Goal: Task Accomplishment & Management: Use online tool/utility

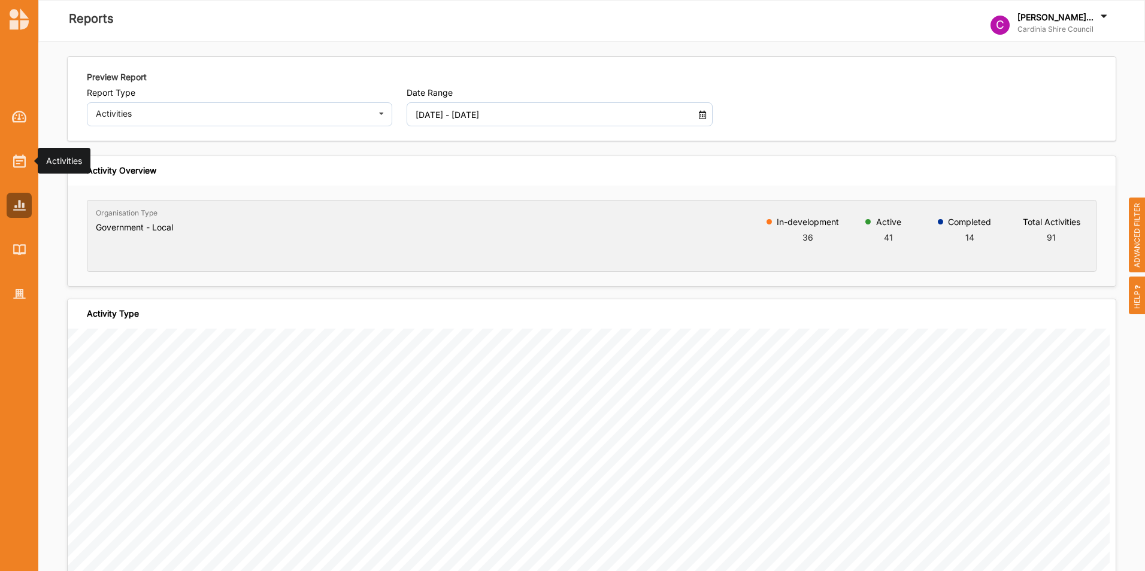
click at [26, 167] on div at bounding box center [19, 161] width 25 height 25
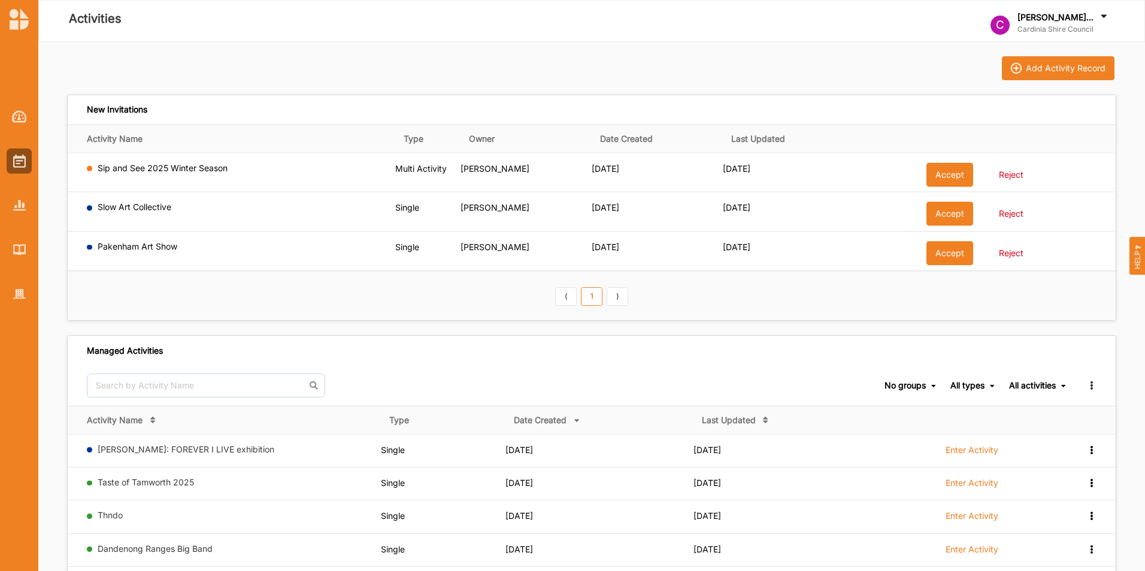
click at [950, 171] on button "Accept" at bounding box center [949, 175] width 47 height 24
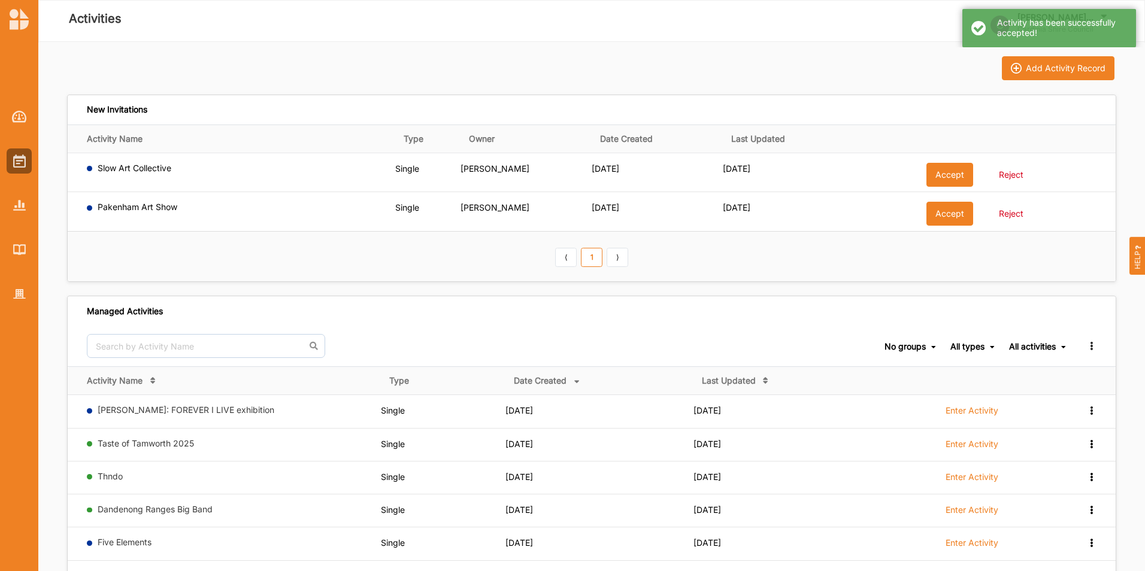
click at [950, 167] on button "Accept" at bounding box center [949, 175] width 47 height 24
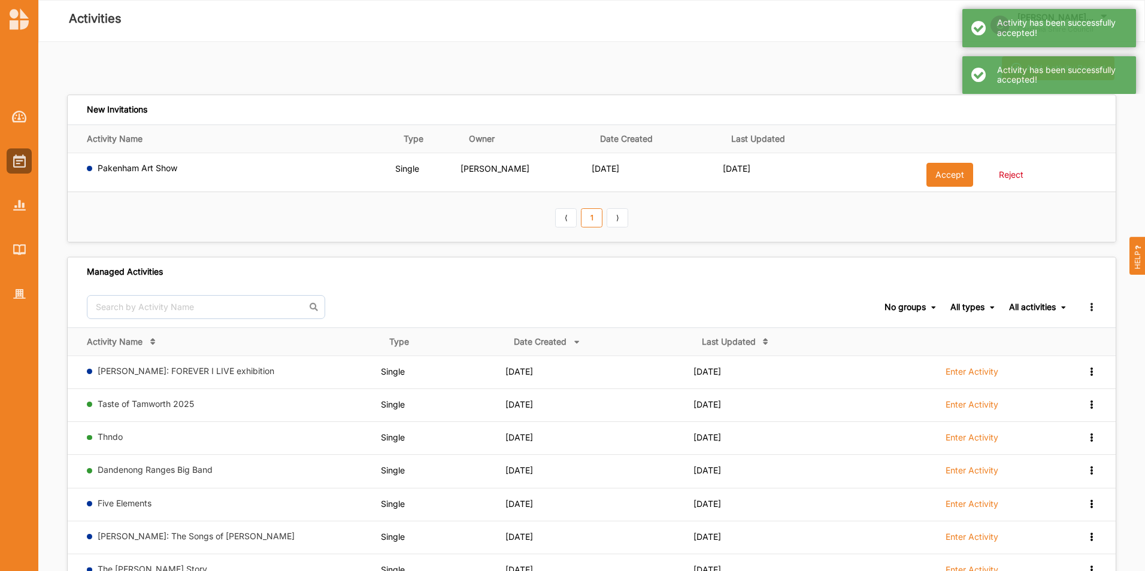
click at [950, 167] on button "Accept" at bounding box center [949, 175] width 47 height 24
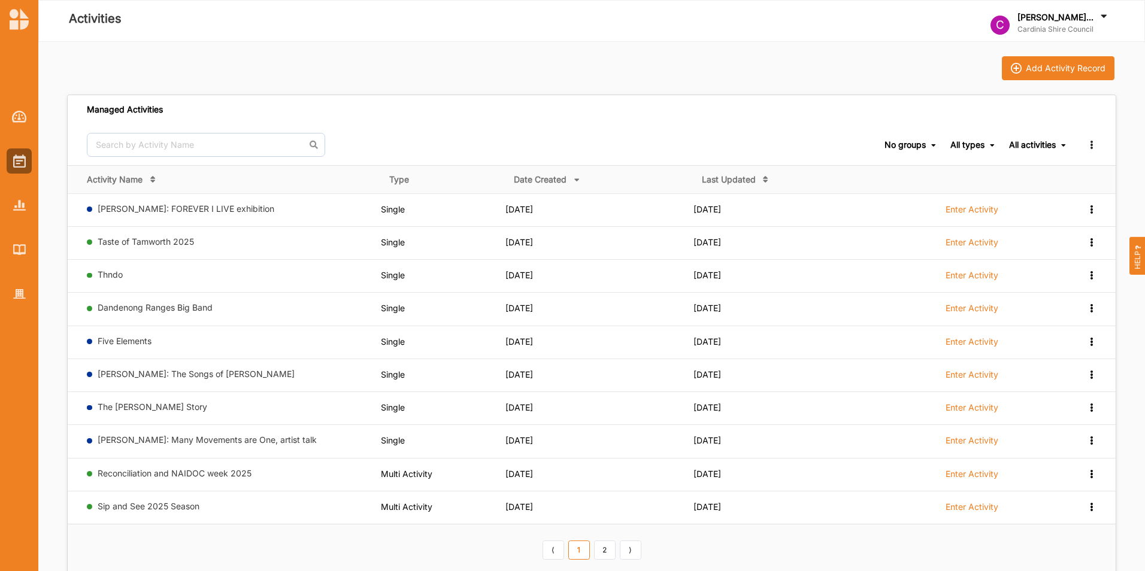
click at [1004, 226] on div "Enter Activity" at bounding box center [971, 215] width 181 height 23
click at [988, 508] on label "Enter Activity" at bounding box center [972, 507] width 53 height 11
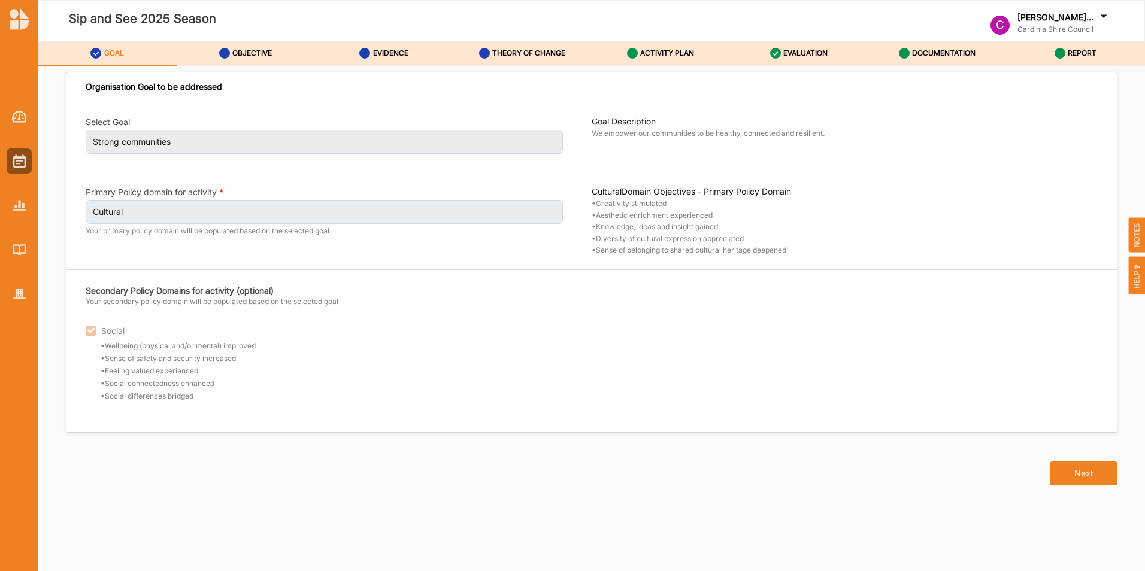
click at [1092, 472] on button "Next" at bounding box center [1084, 474] width 68 height 24
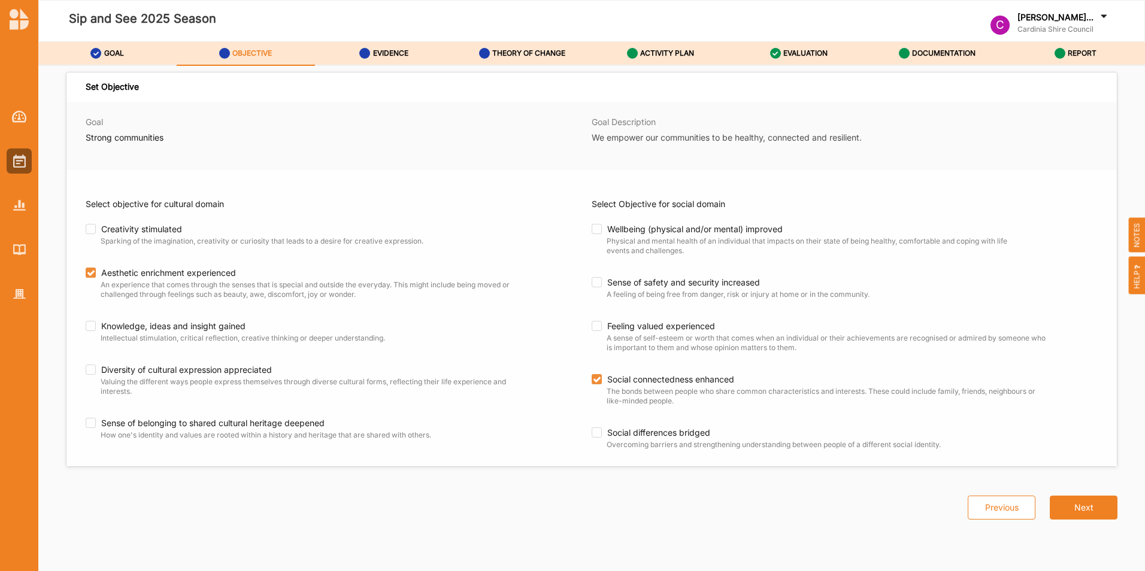
click at [1075, 501] on button "Next" at bounding box center [1084, 508] width 68 height 24
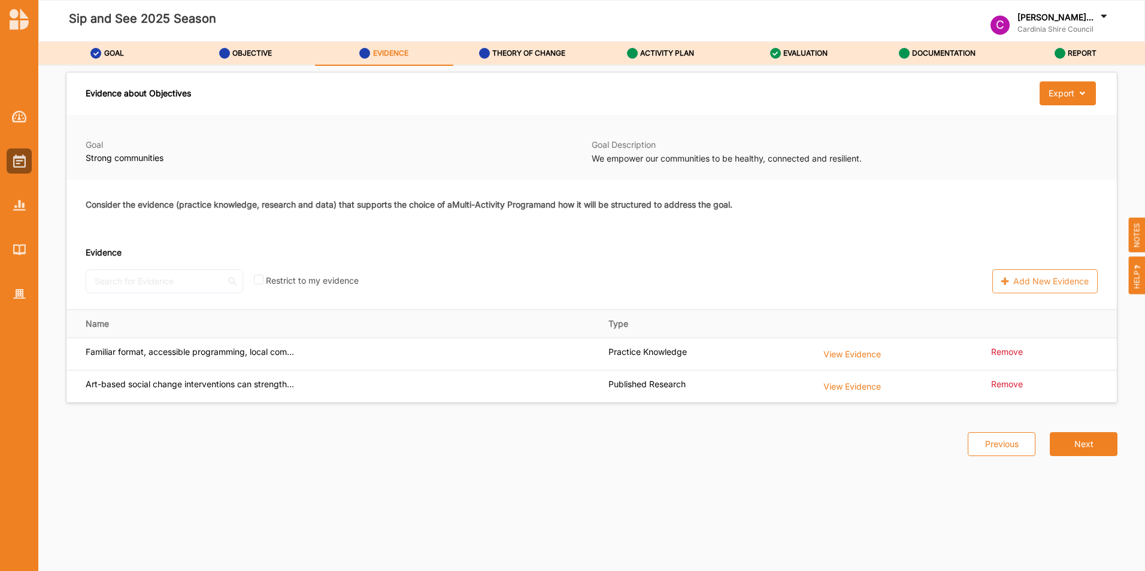
click at [1085, 437] on button "Next" at bounding box center [1084, 444] width 68 height 24
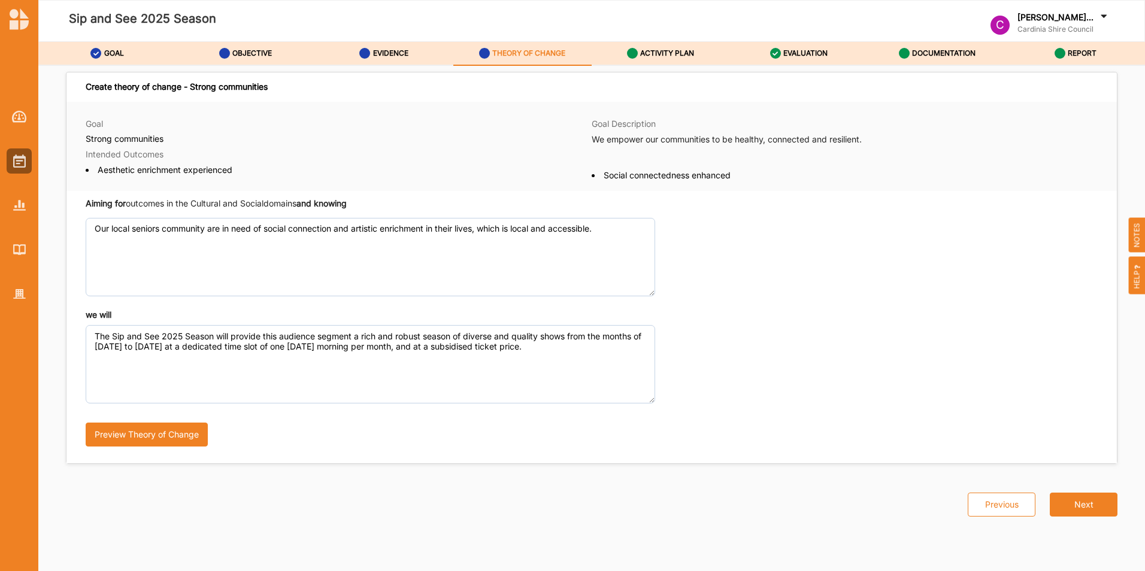
click at [1104, 503] on button "Next" at bounding box center [1084, 505] width 68 height 24
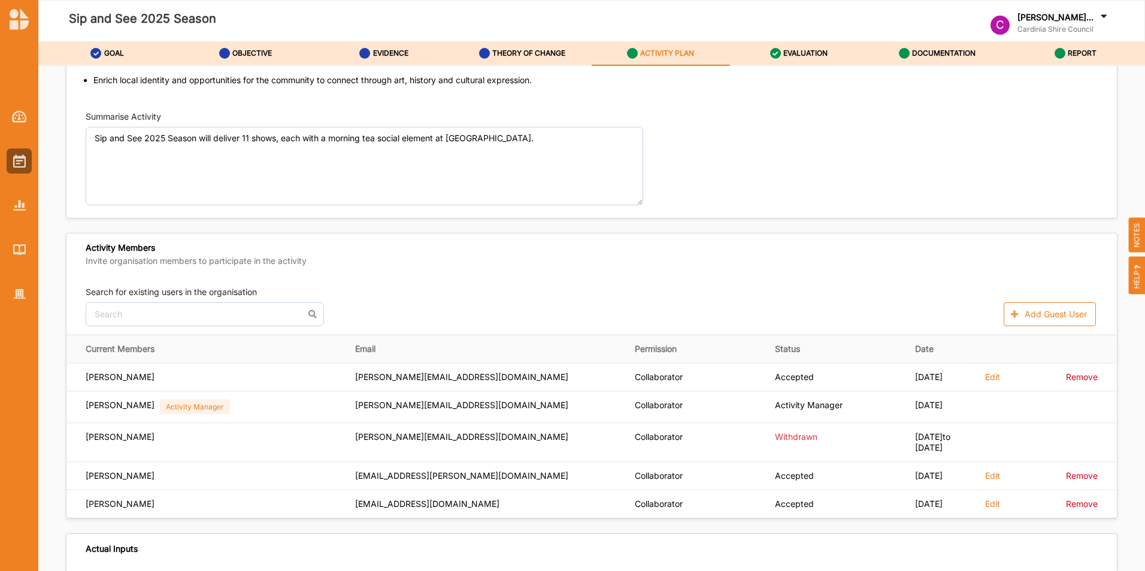
scroll to position [299, 0]
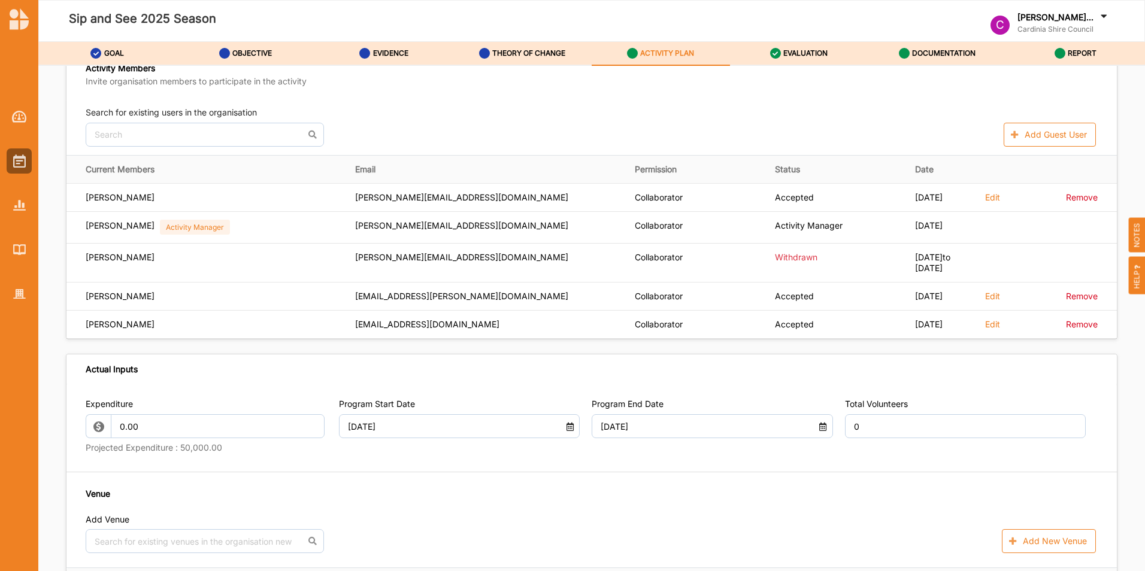
click at [95, 54] on icon at bounding box center [95, 53] width 11 height 11
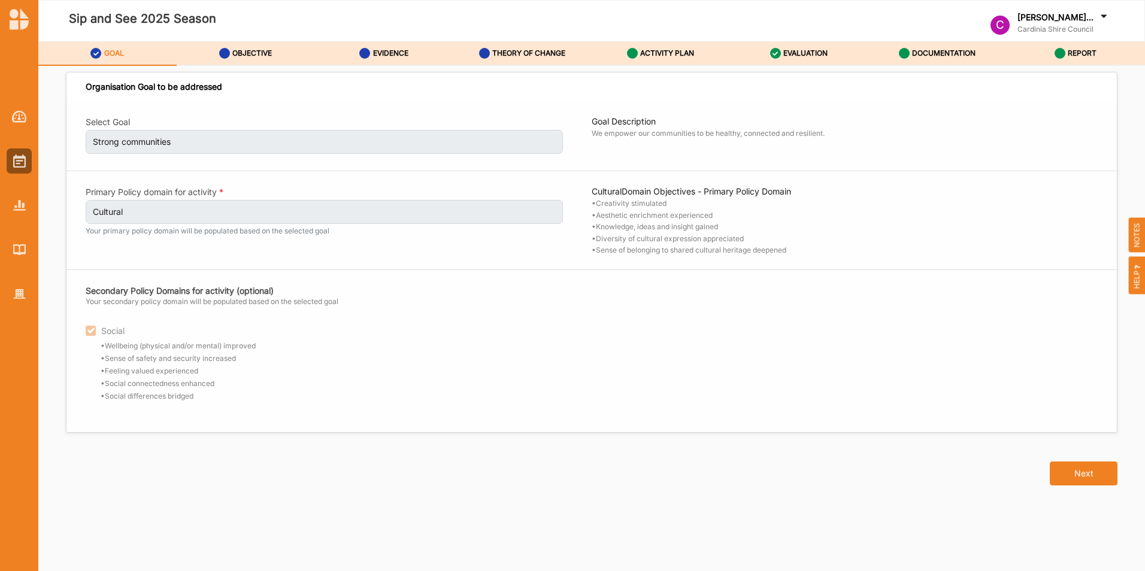
click at [230, 41] on div "Sip and See 2025 Season" at bounding box center [376, 20] width 677 height 57
click at [234, 56] on label "OBJECTIVE" at bounding box center [252, 54] width 40 height 10
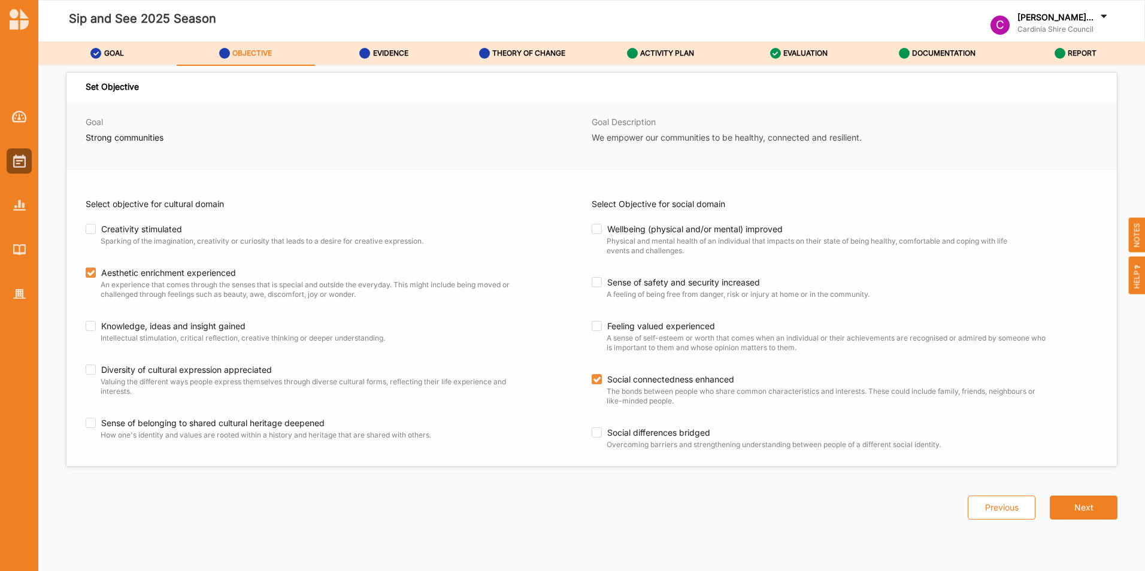
click at [797, 51] on label "EVALUATION" at bounding box center [805, 54] width 44 height 10
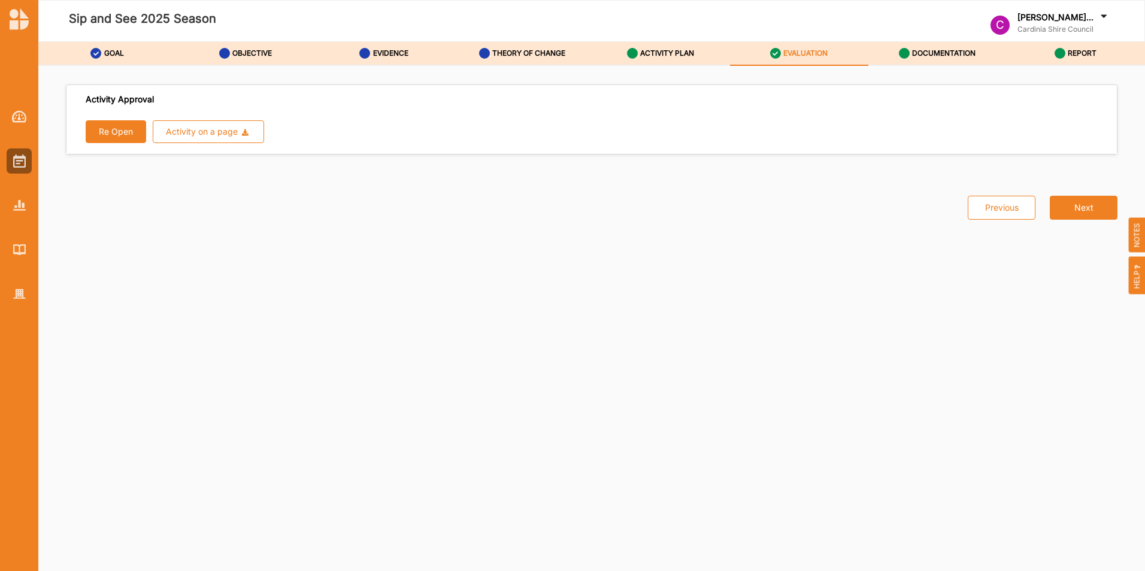
click at [632, 54] on icon at bounding box center [632, 53] width 11 height 11
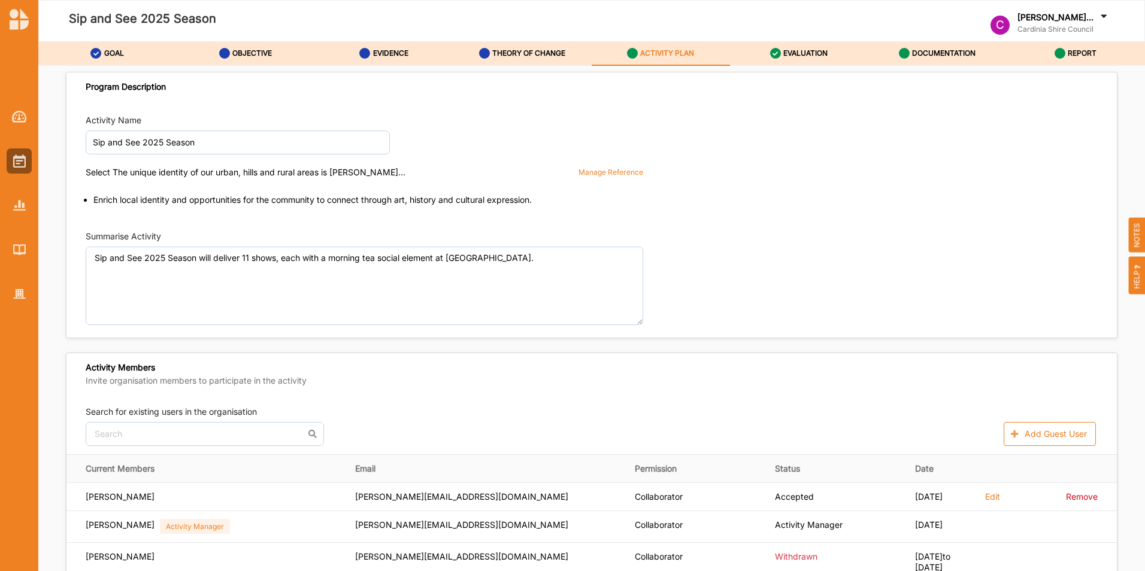
click at [805, 45] on div "EVALUATION" at bounding box center [799, 54] width 58 height 22
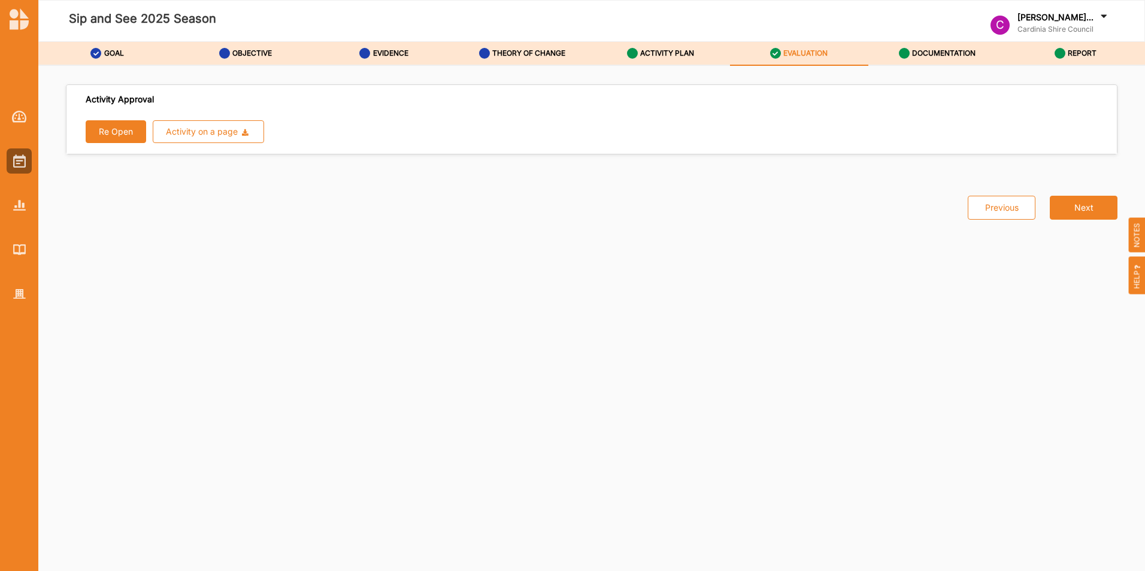
click at [116, 128] on button "Re Open" at bounding box center [116, 131] width 60 height 23
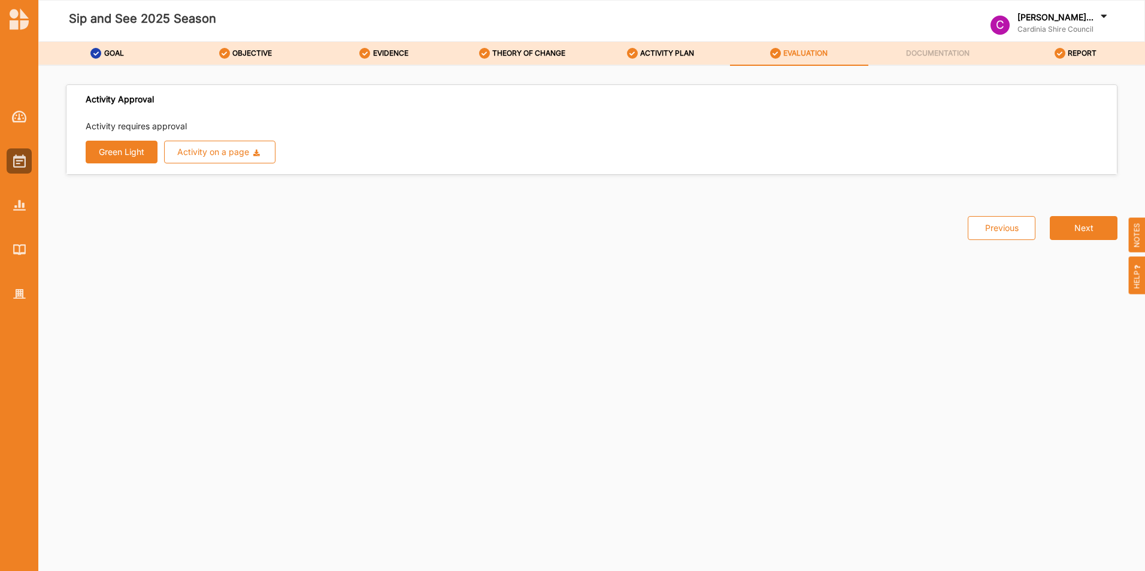
click at [119, 153] on button "Green Light" at bounding box center [122, 152] width 72 height 23
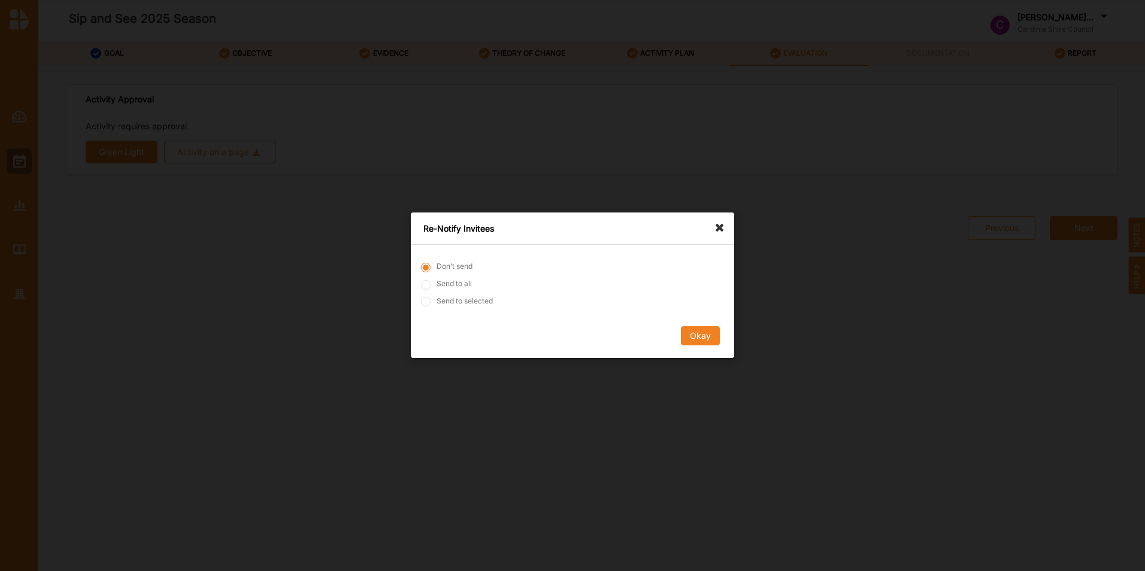
click at [709, 331] on button "Okay" at bounding box center [700, 336] width 39 height 19
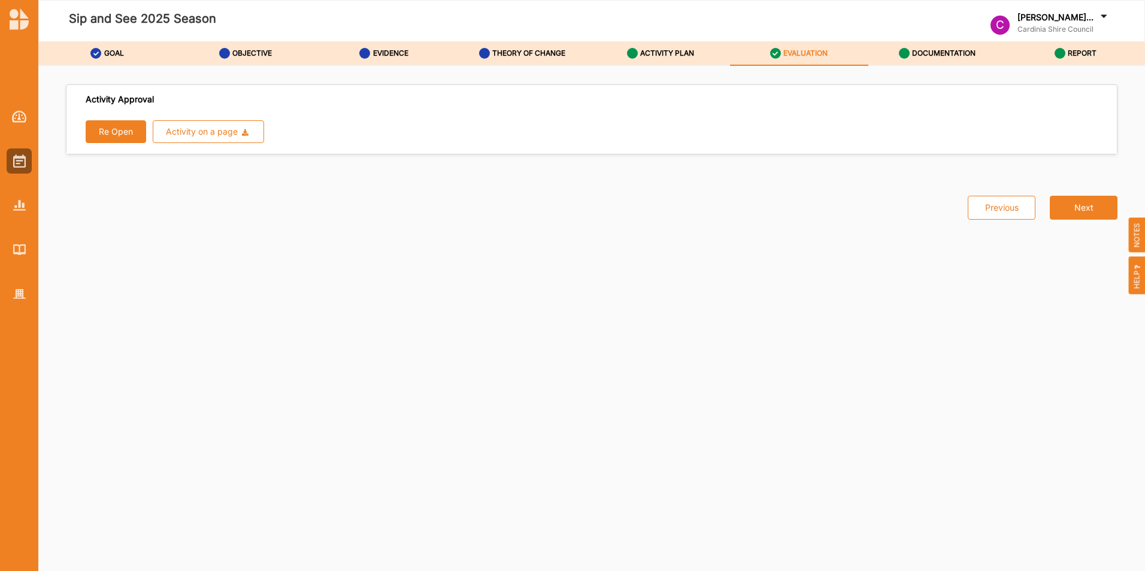
click at [663, 54] on label "ACTIVITY PLAN" at bounding box center [667, 54] width 54 height 10
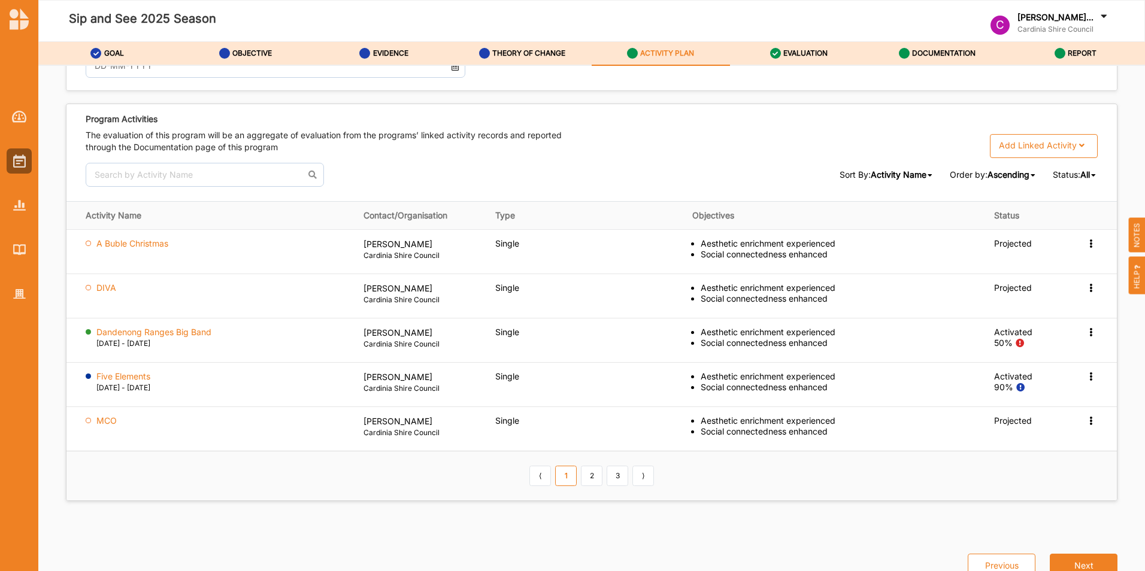
scroll to position [1504, 0]
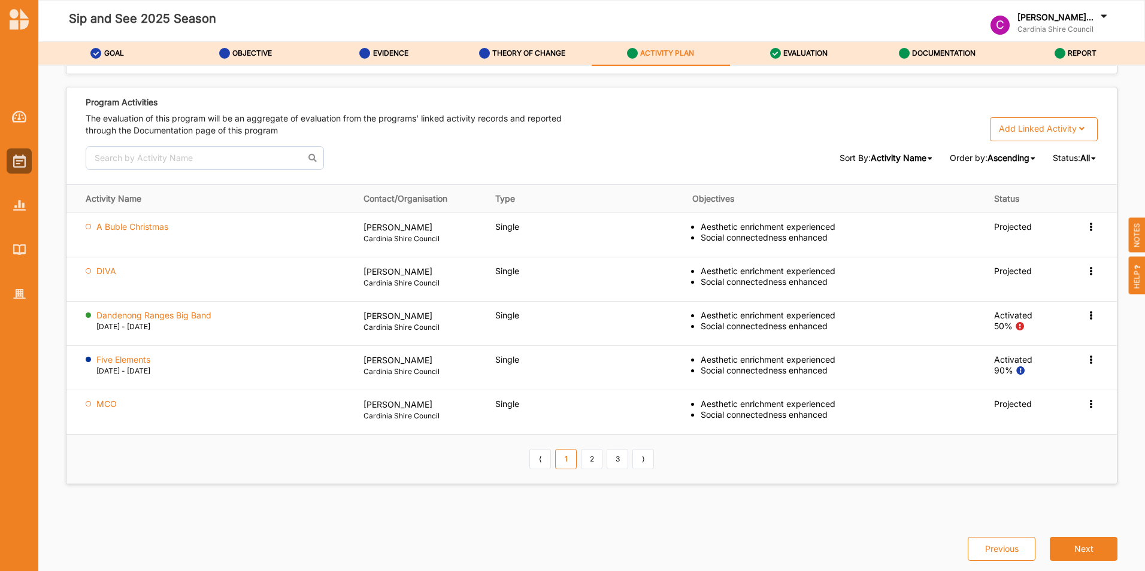
click at [587, 462] on link "2" at bounding box center [592, 459] width 22 height 20
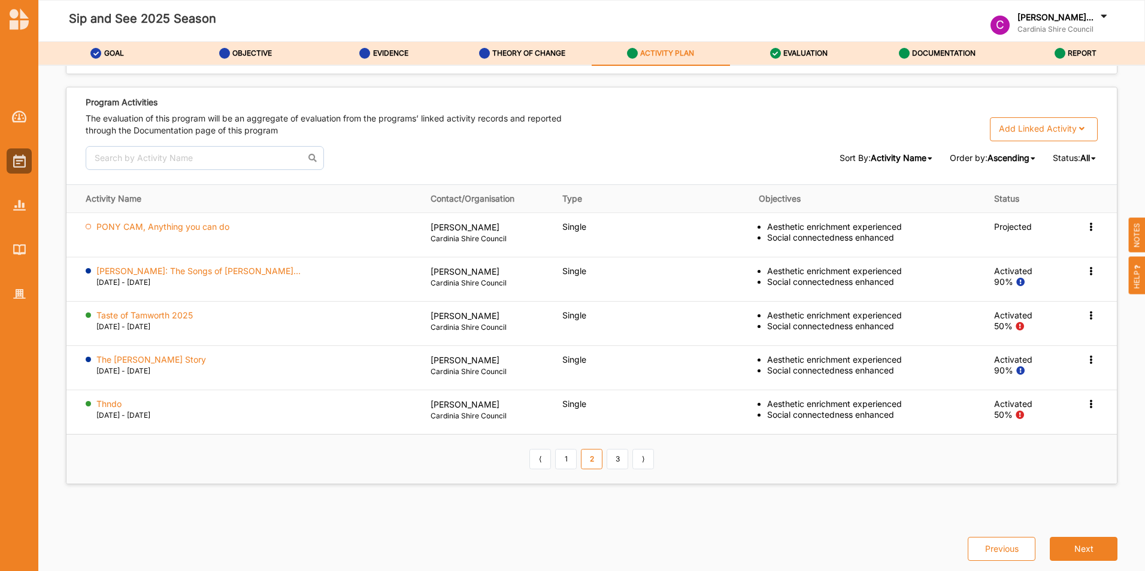
click at [618, 461] on link "3" at bounding box center [618, 459] width 22 height 20
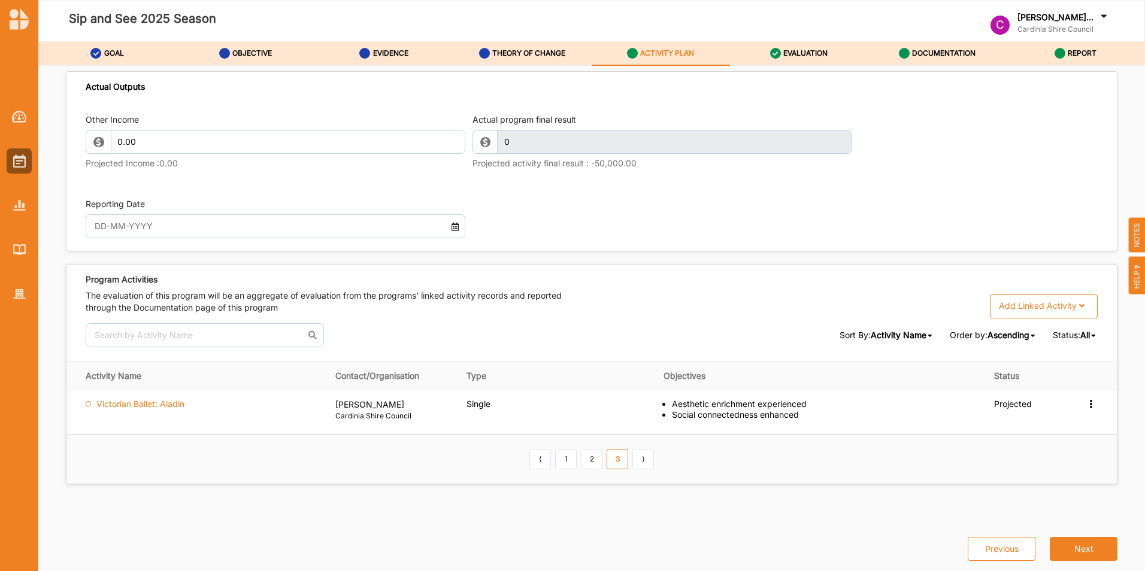
scroll to position [1326, 0]
click at [593, 457] on link "2" at bounding box center [592, 459] width 22 height 20
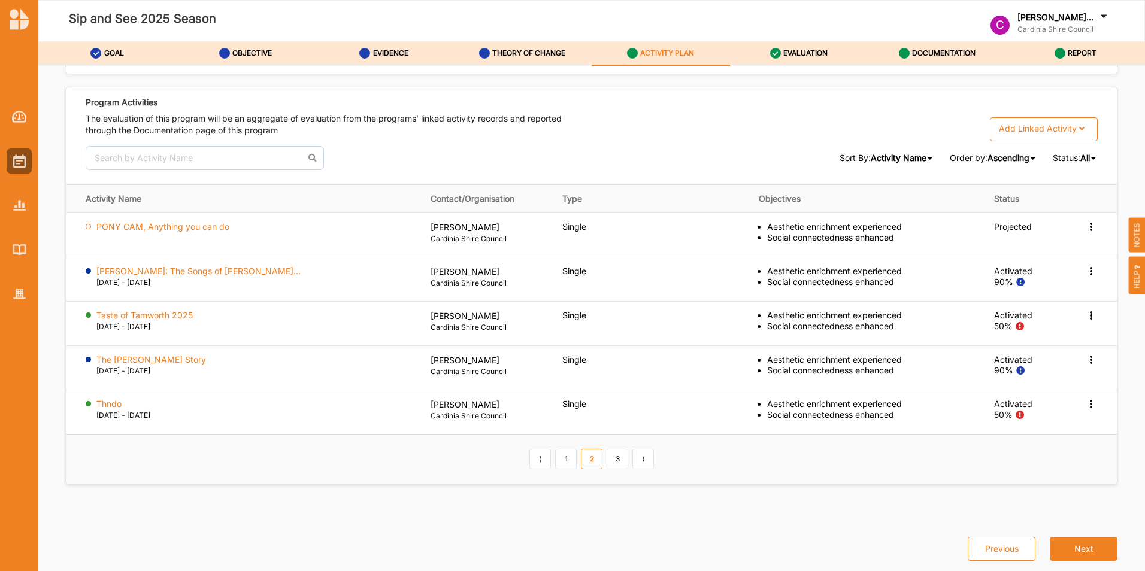
scroll to position [1504, 0]
click at [249, 271] on label "Silvie Paladino: The Songs of Eva Cassid..." at bounding box center [198, 271] width 204 height 11
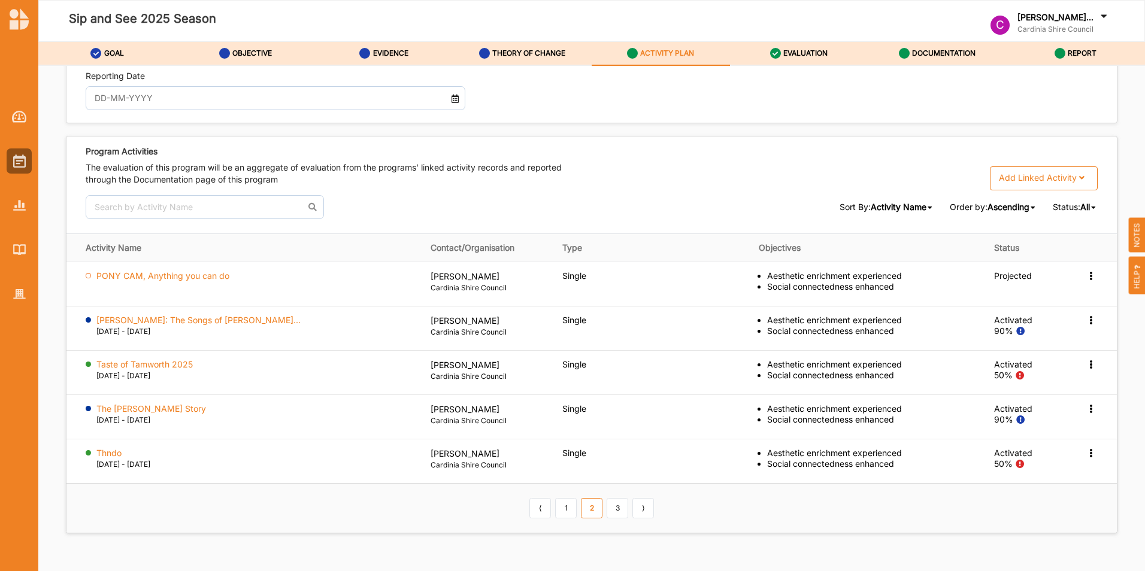
click at [615, 519] on link "3" at bounding box center [618, 508] width 22 height 20
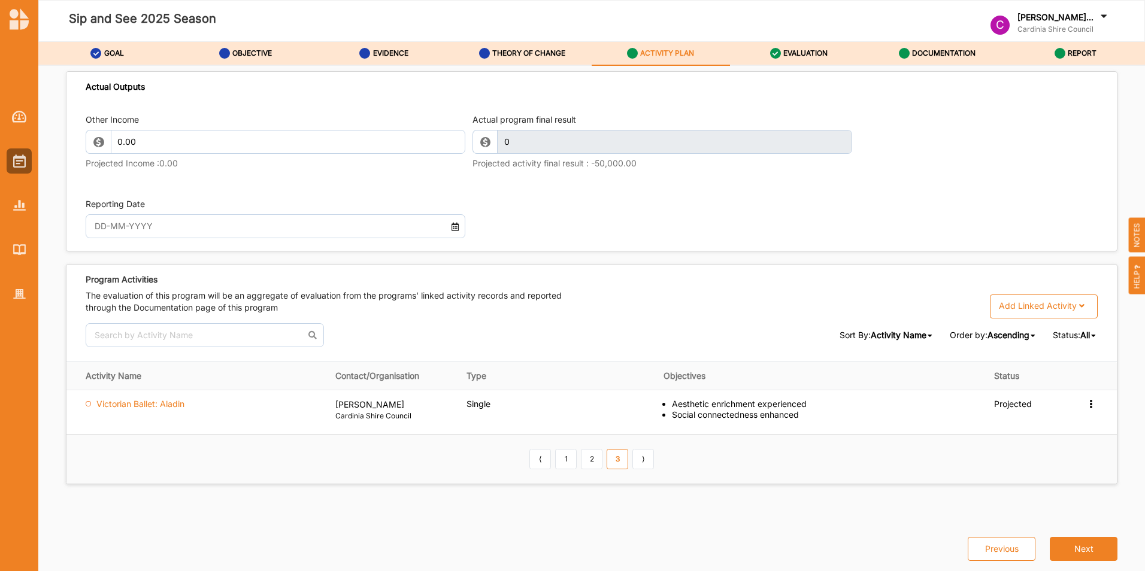
scroll to position [1326, 0]
click at [13, 166] on img at bounding box center [19, 160] width 13 height 13
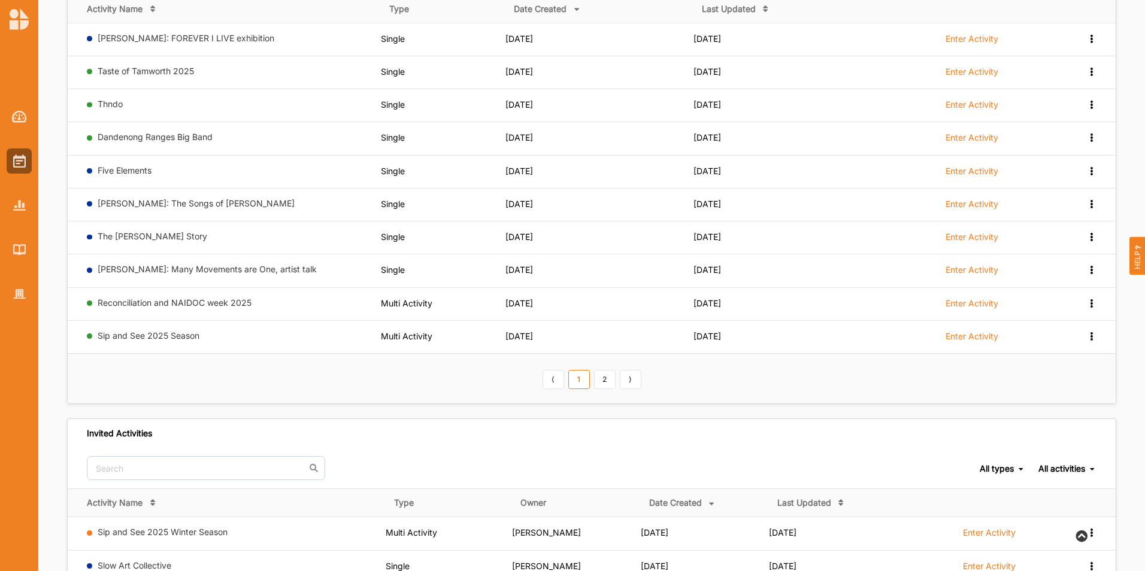
scroll to position [180, 0]
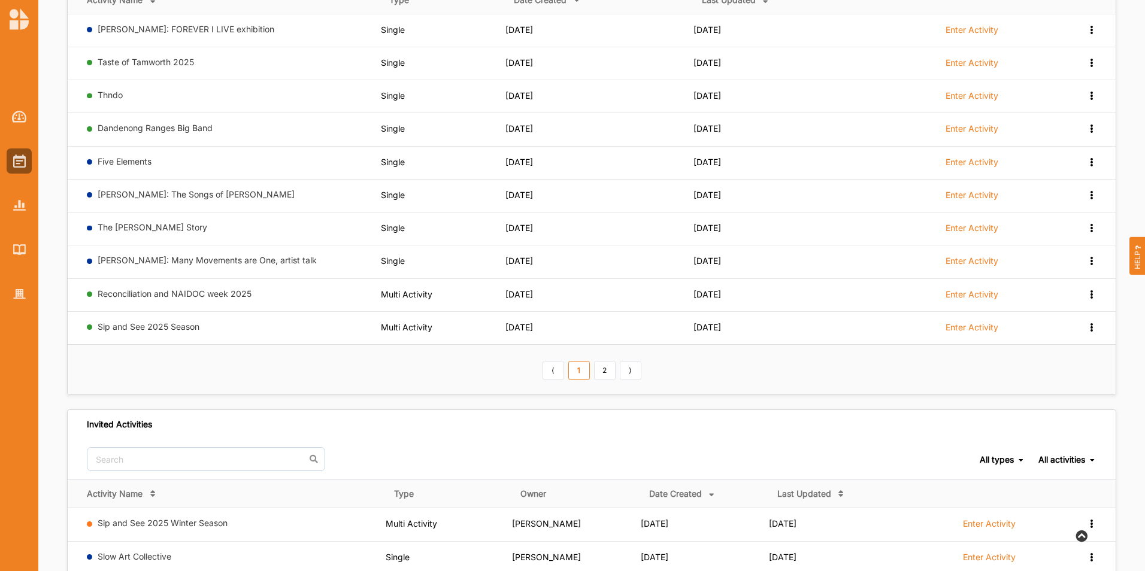
click at [611, 377] on link "2" at bounding box center [605, 370] width 22 height 19
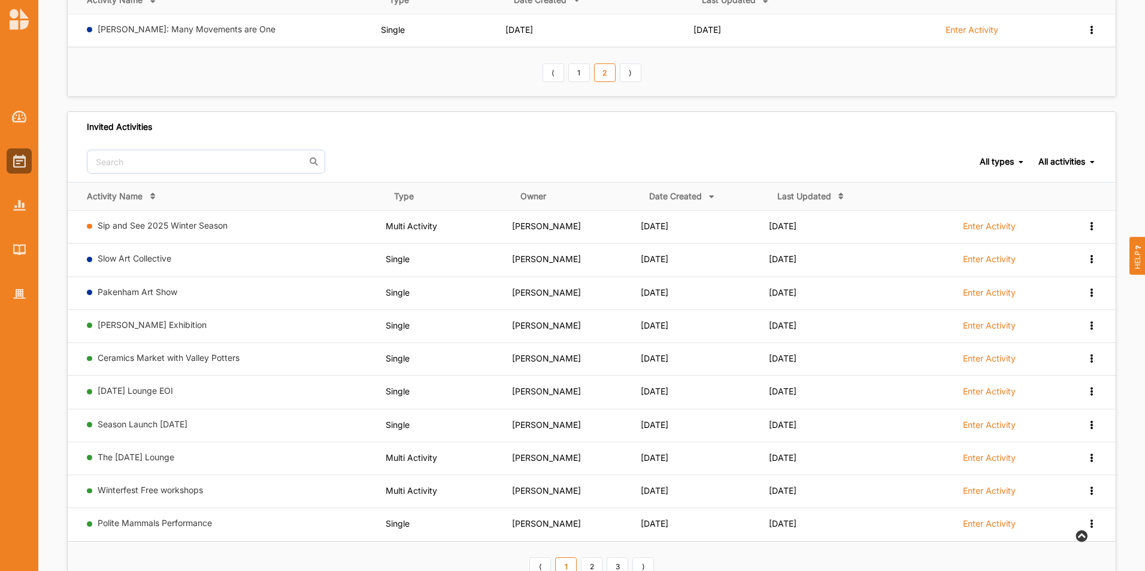
scroll to position [224, 0]
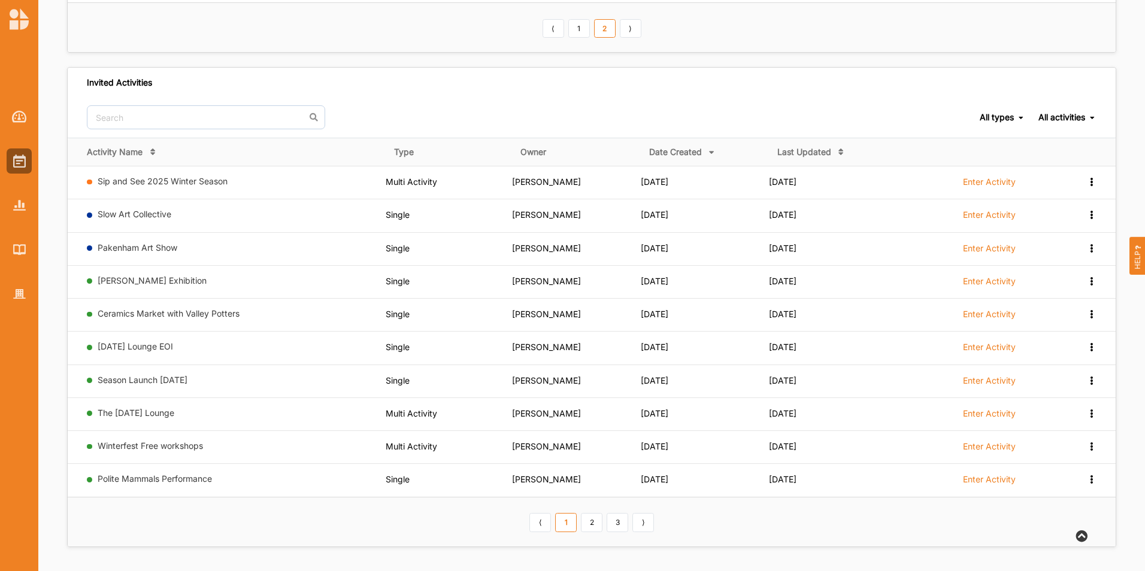
click at [595, 526] on link "2" at bounding box center [592, 522] width 22 height 19
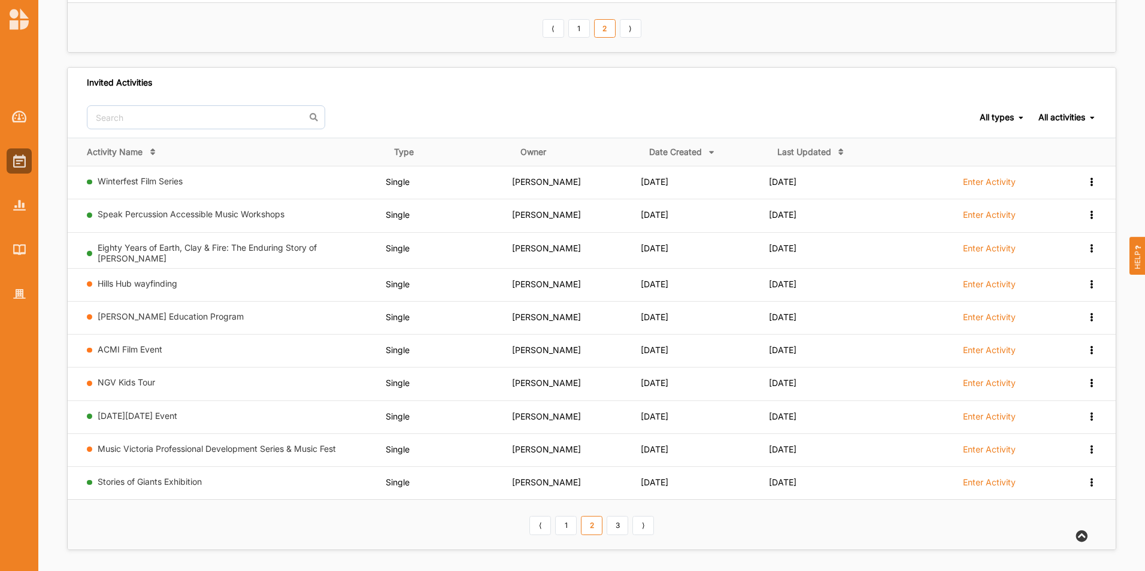
click at [626, 527] on link "3" at bounding box center [618, 525] width 22 height 19
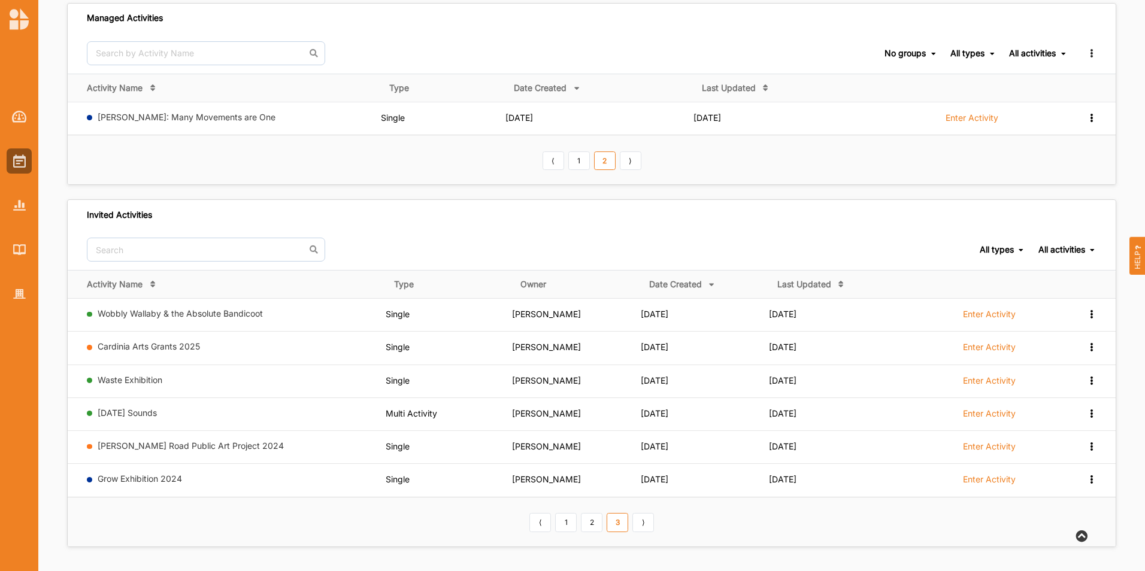
scroll to position [84, 0]
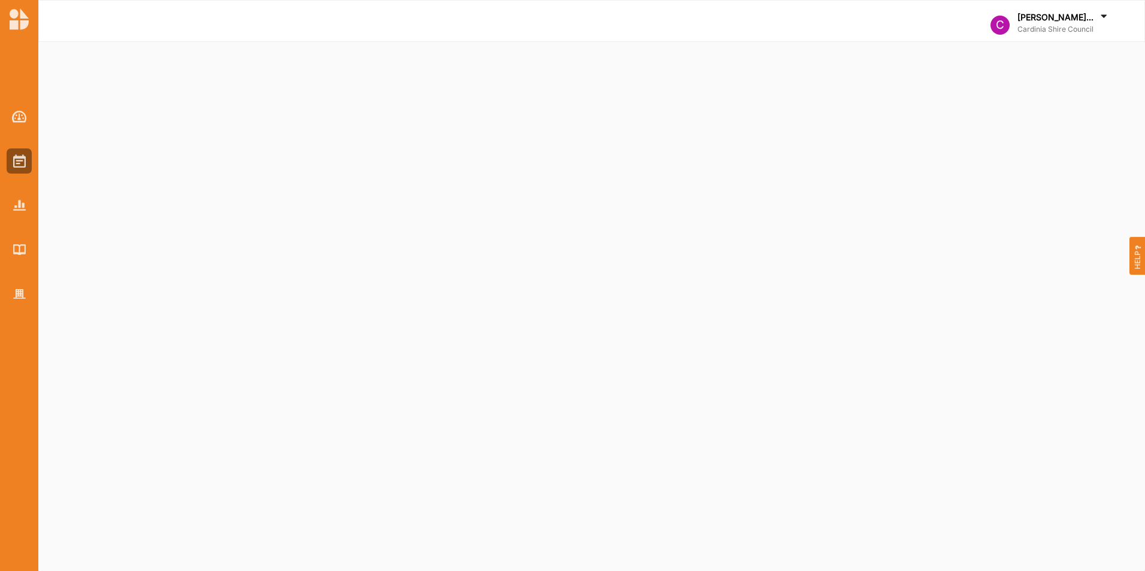
select select "2"
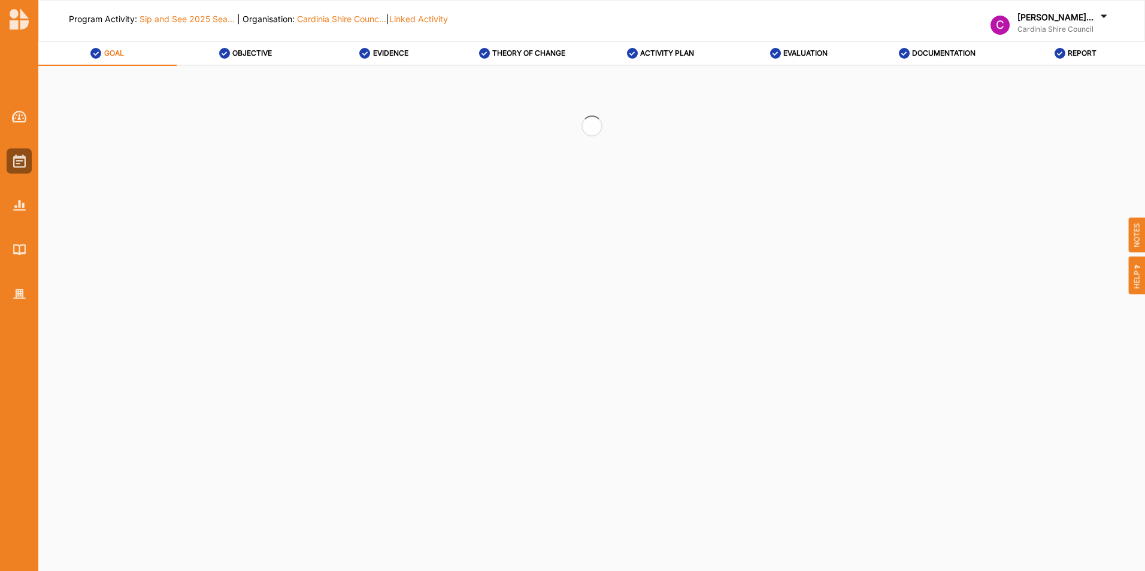
select select "2"
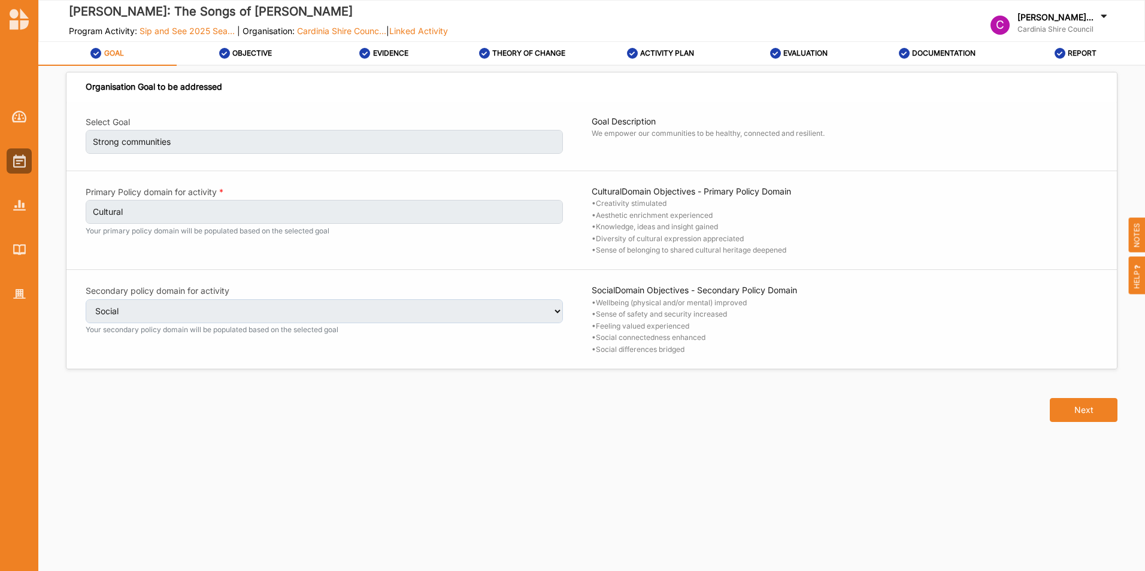
click at [1089, 403] on button "Next" at bounding box center [1084, 410] width 68 height 24
select select "2"
select select "9"
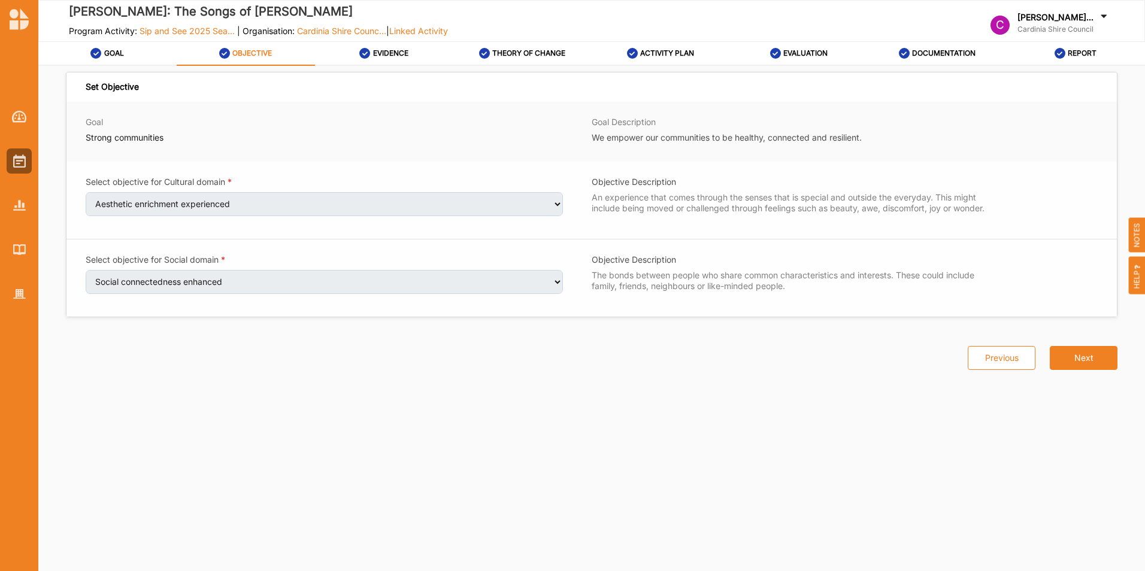
click at [1090, 356] on button "Next" at bounding box center [1084, 358] width 68 height 24
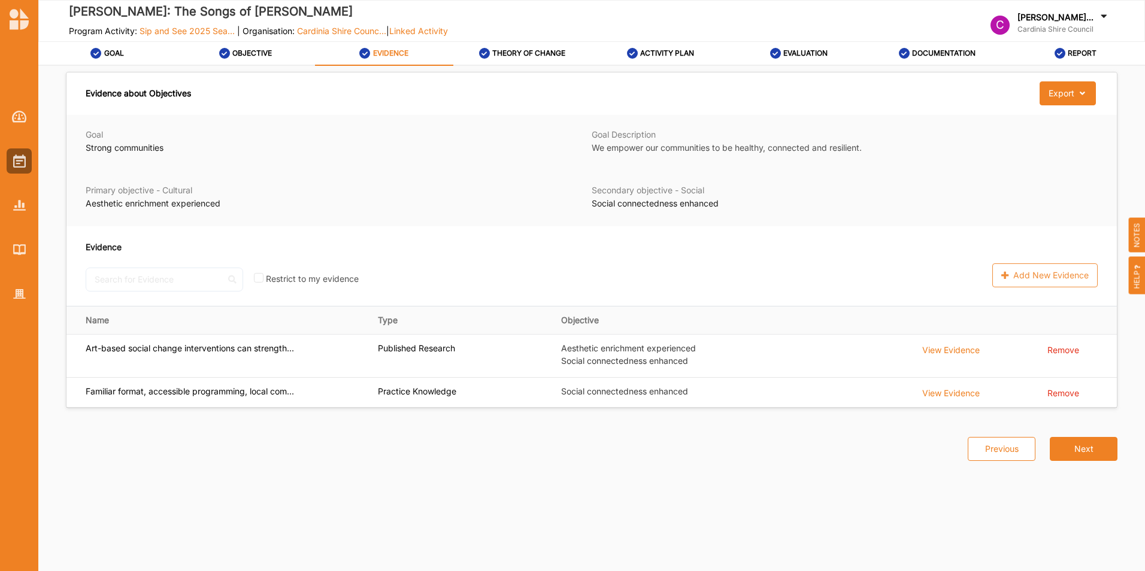
click at [1101, 443] on button "Next" at bounding box center [1084, 449] width 68 height 24
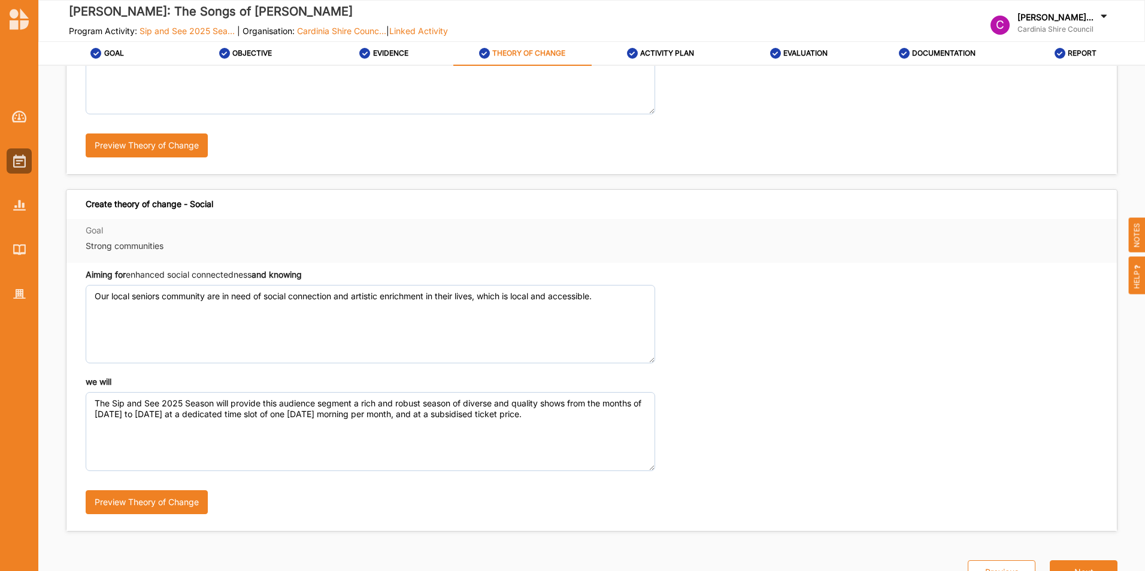
scroll to position [262, 0]
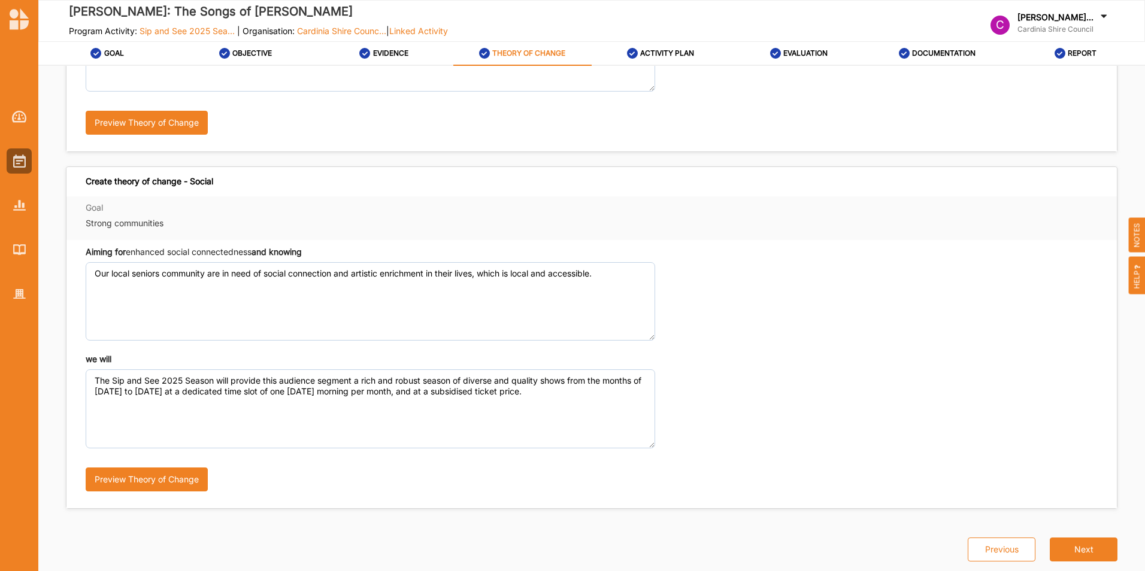
click at [1075, 548] on button "Next" at bounding box center [1084, 550] width 68 height 24
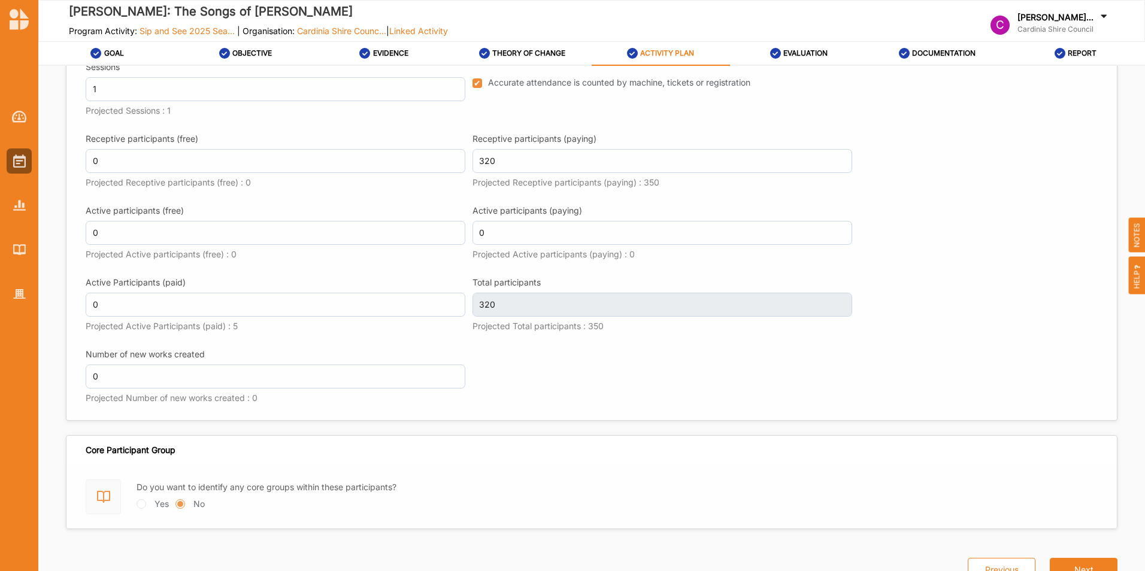
scroll to position [1651, 0]
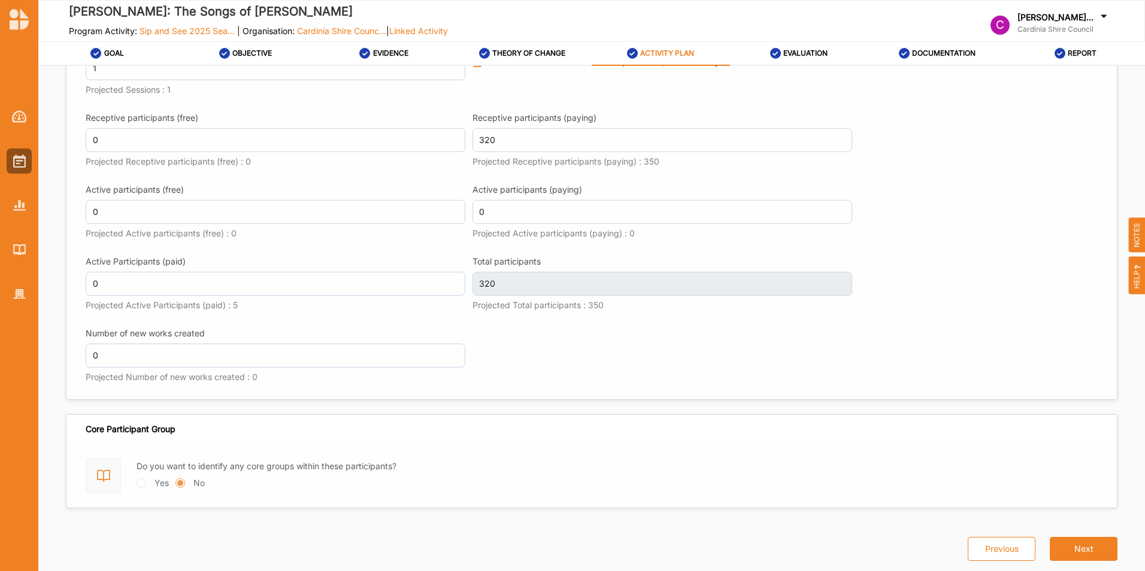
click at [1089, 557] on button "Next" at bounding box center [1084, 549] width 68 height 24
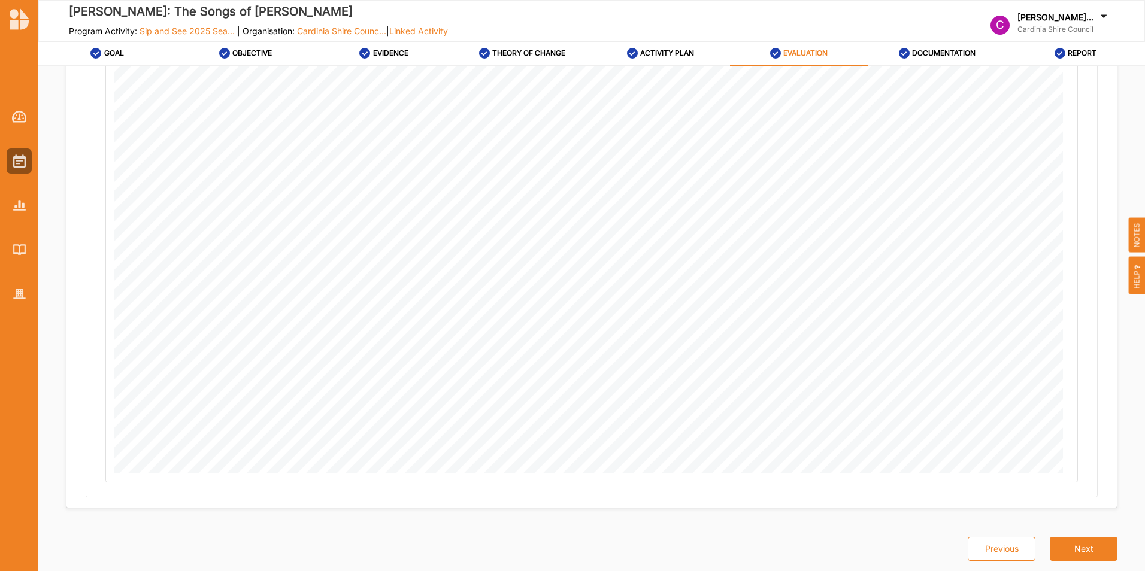
click at [1088, 551] on button "Next" at bounding box center [1084, 549] width 68 height 24
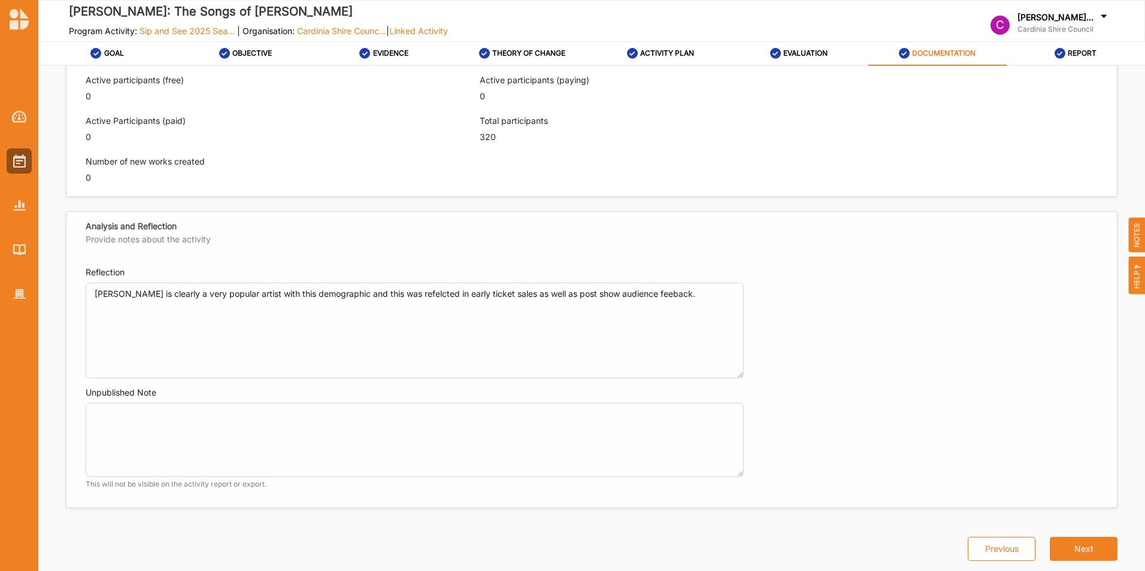
click at [1088, 551] on button "Next" at bounding box center [1084, 549] width 68 height 24
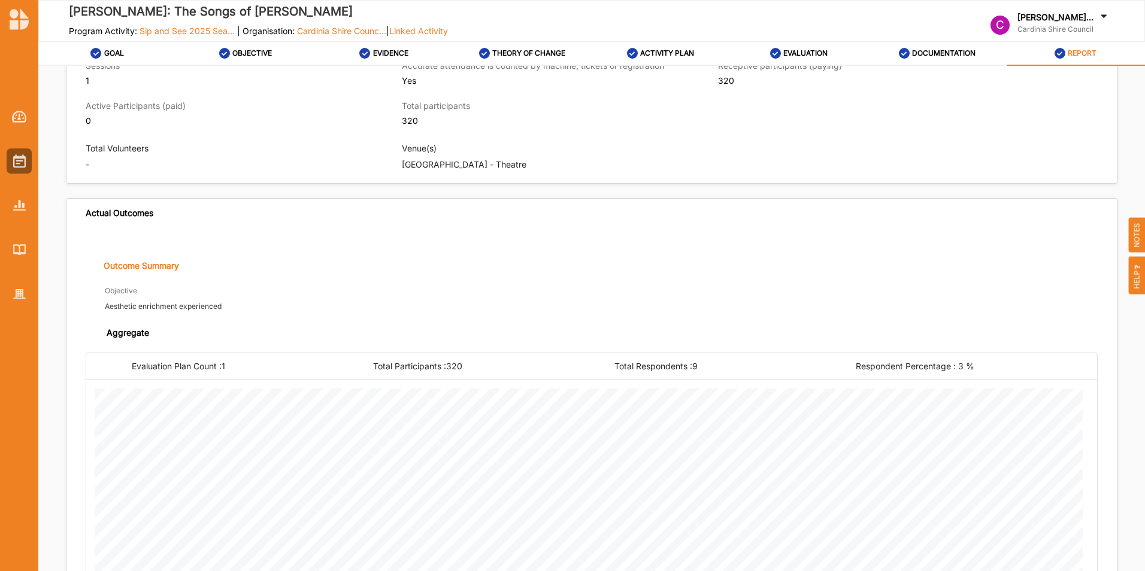
scroll to position [731, 0]
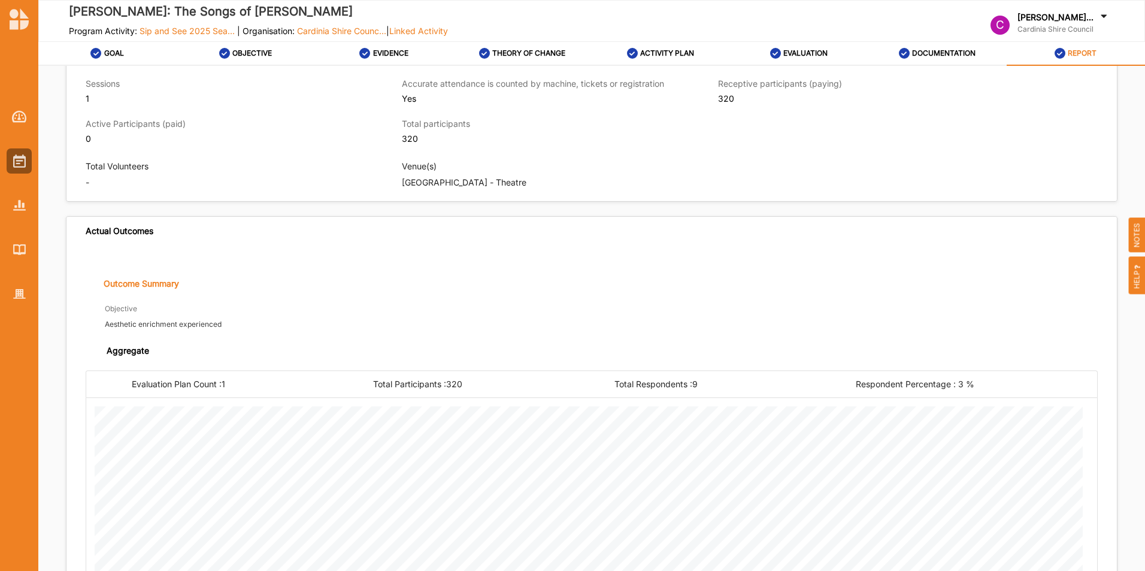
scroll to position [719, 0]
click at [22, 157] on img at bounding box center [19, 160] width 13 height 13
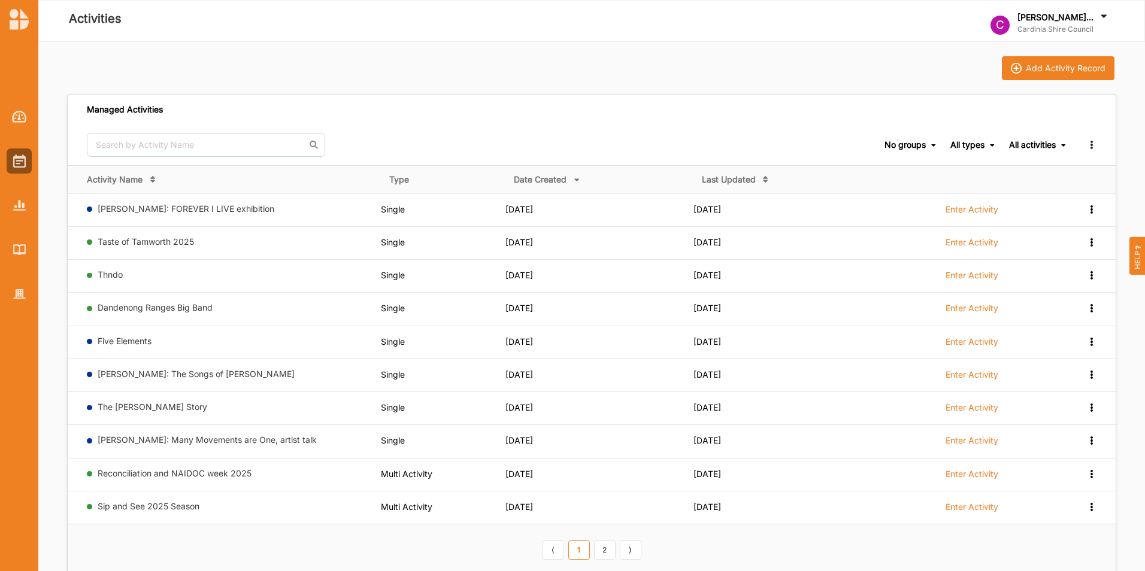
click at [149, 504] on link "Sip and See 2025 Season" at bounding box center [149, 506] width 102 height 10
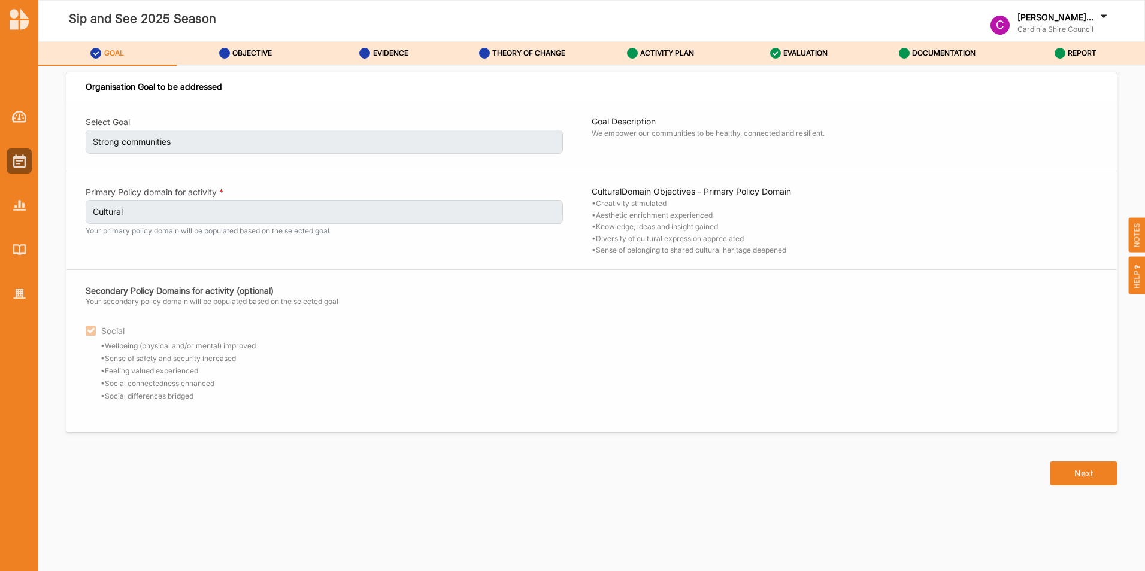
click at [668, 53] on label "ACTIVITY PLAN" at bounding box center [667, 54] width 54 height 10
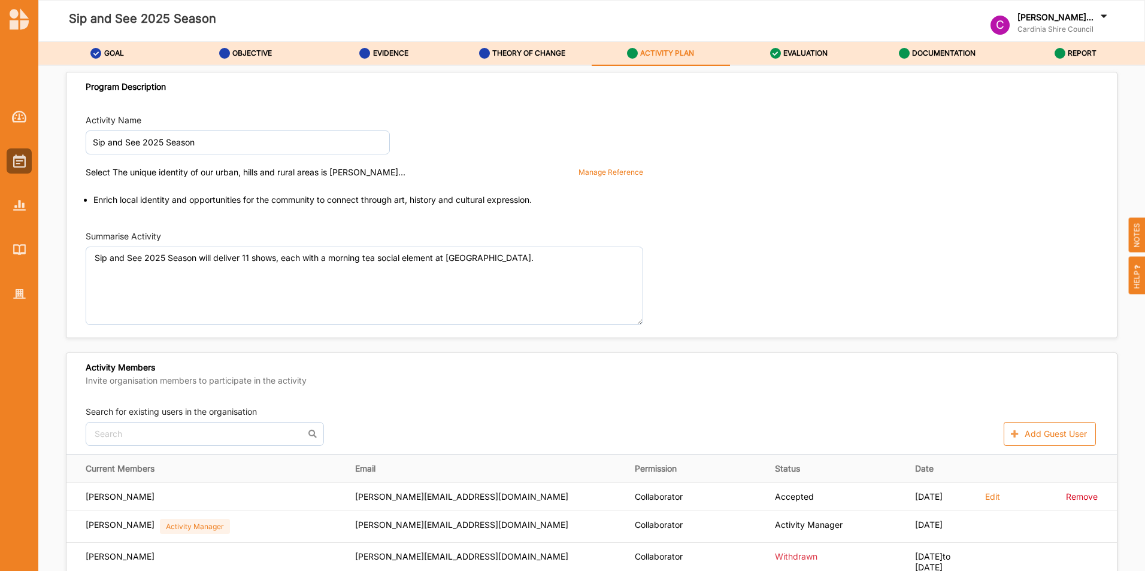
drag, startPoint x: 541, startPoint y: 50, endPoint x: 733, endPoint y: 177, distance: 230.4
click at [732, 177] on div "GOAL OBJECTIVE EVIDENCE THEORY OF CHANGE ACTIVITY PLAN EVALUATION DOCUMENTATION…" at bounding box center [591, 308] width 1107 height 532
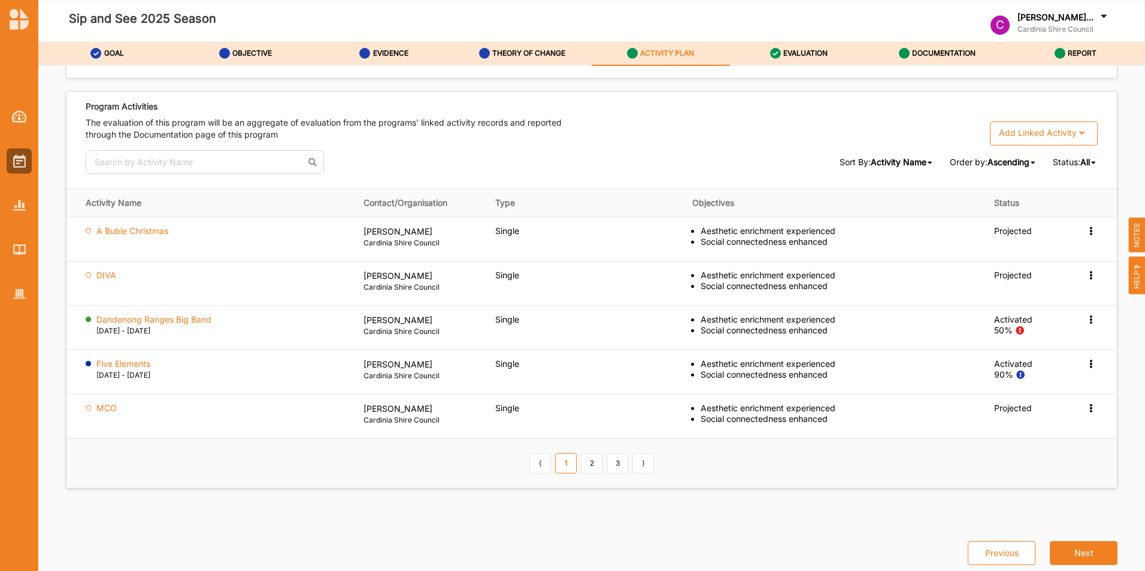
scroll to position [1504, 0]
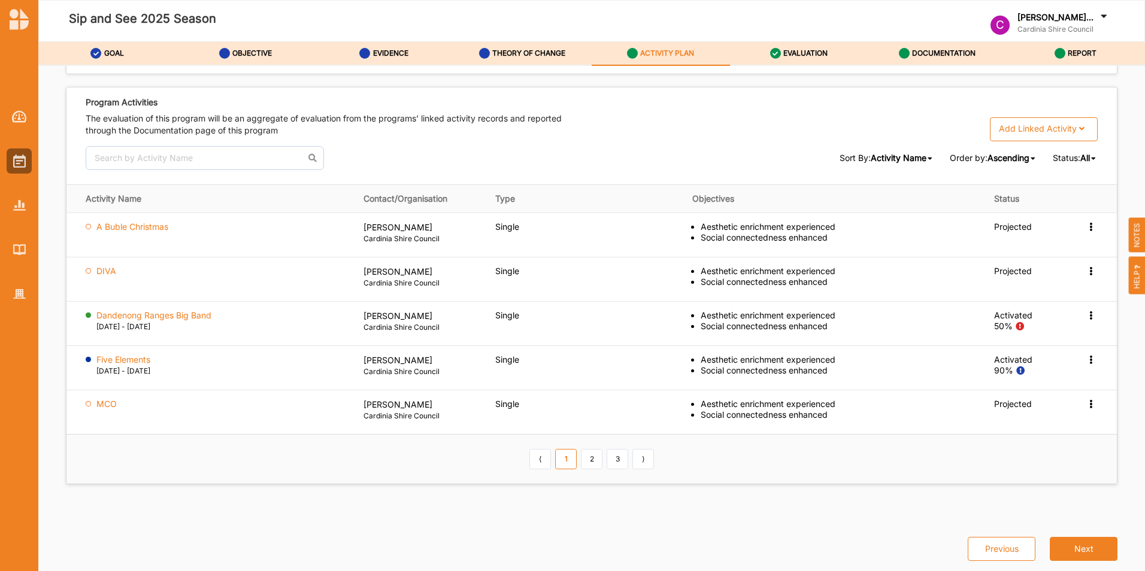
click at [132, 357] on label "Five Elements" at bounding box center [123, 359] width 54 height 11
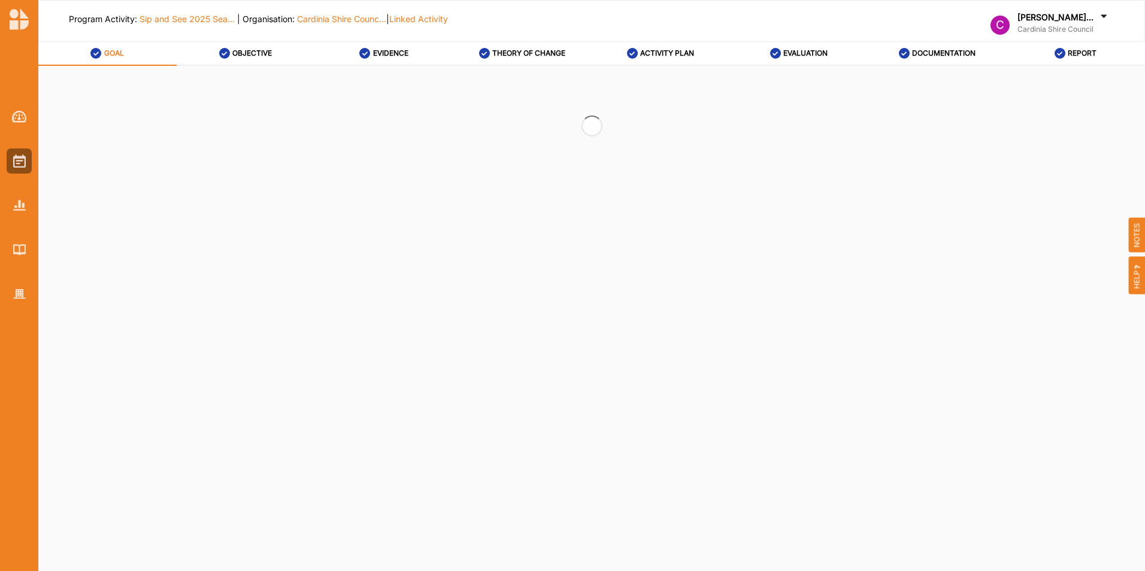
select select "2"
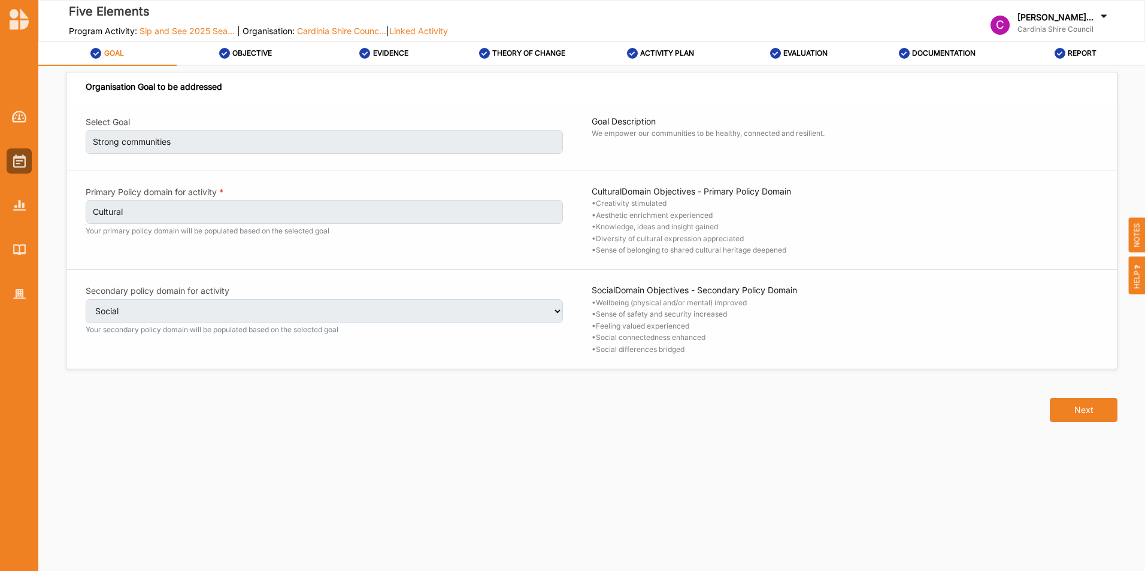
click at [807, 53] on label "EVALUATION" at bounding box center [805, 54] width 44 height 10
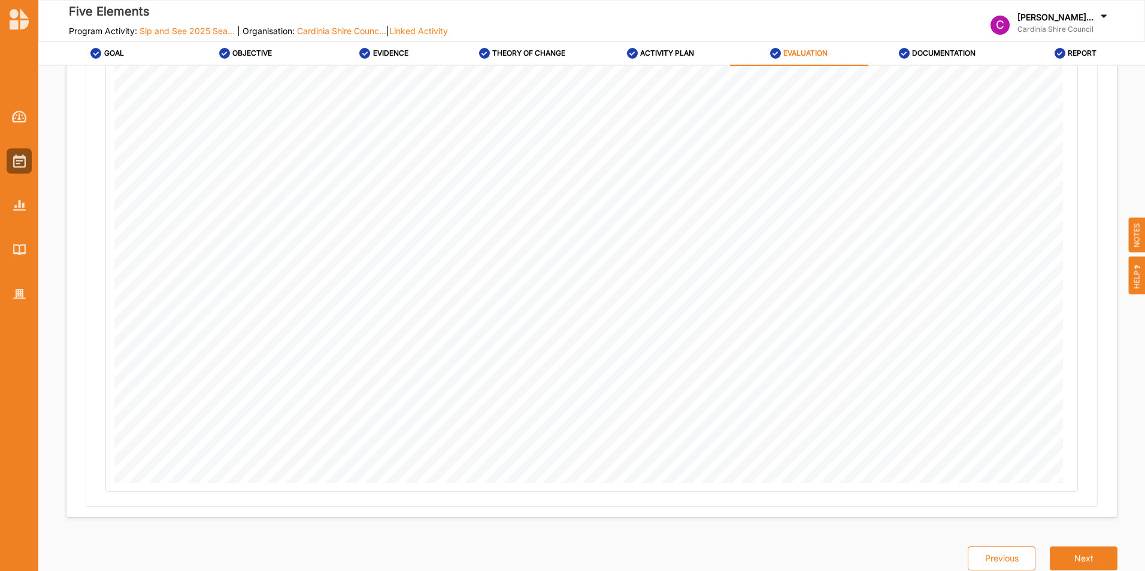
scroll to position [604, 0]
click at [1071, 559] on button "Next" at bounding box center [1084, 549] width 68 height 24
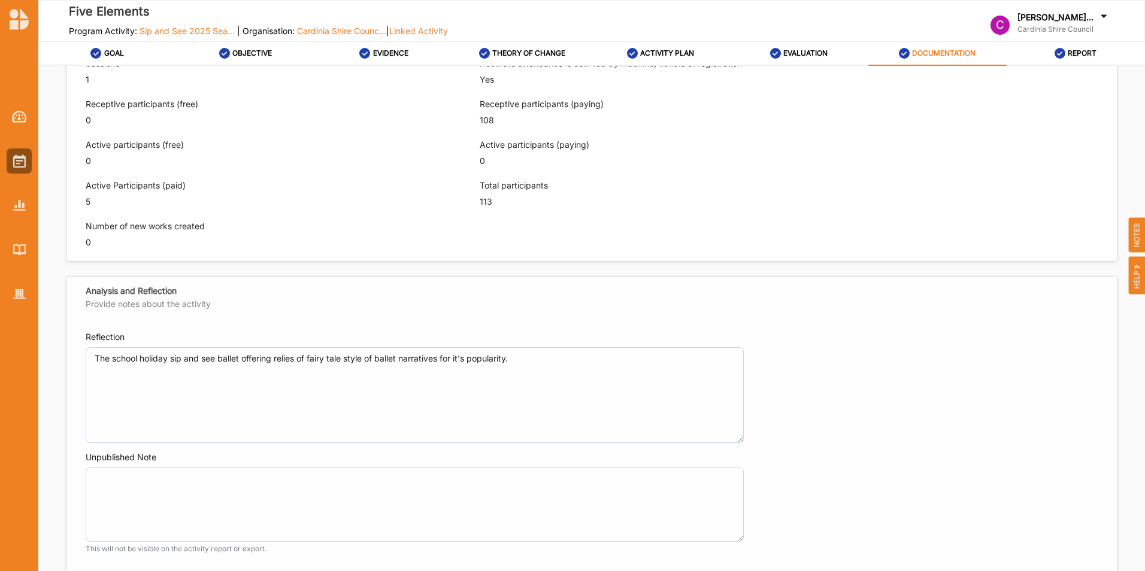
scroll to position [784, 0]
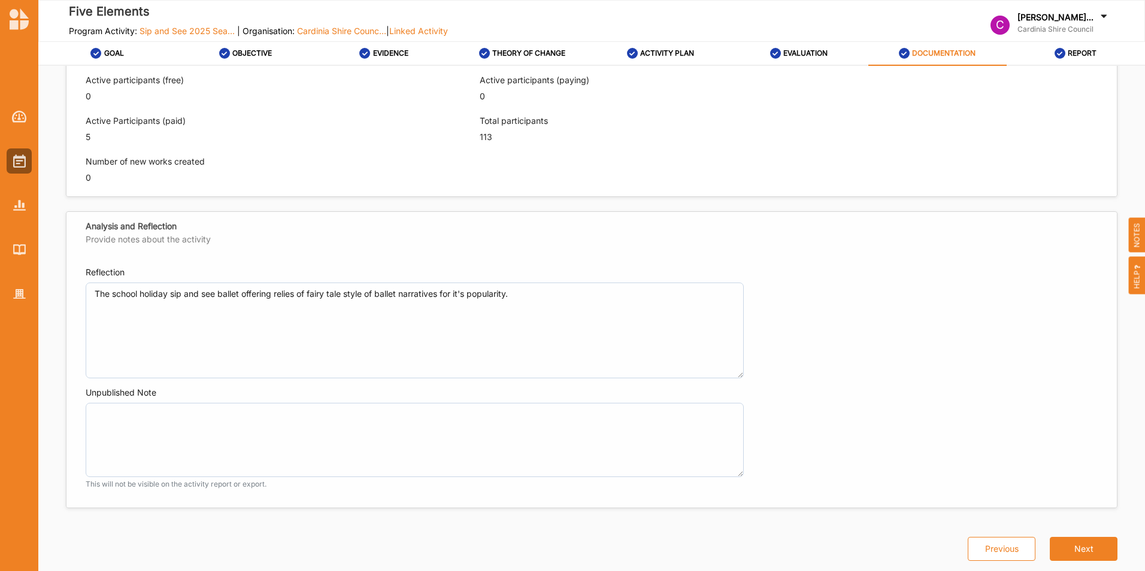
click at [675, 56] on label "ACTIVITY PLAN" at bounding box center [667, 54] width 54 height 10
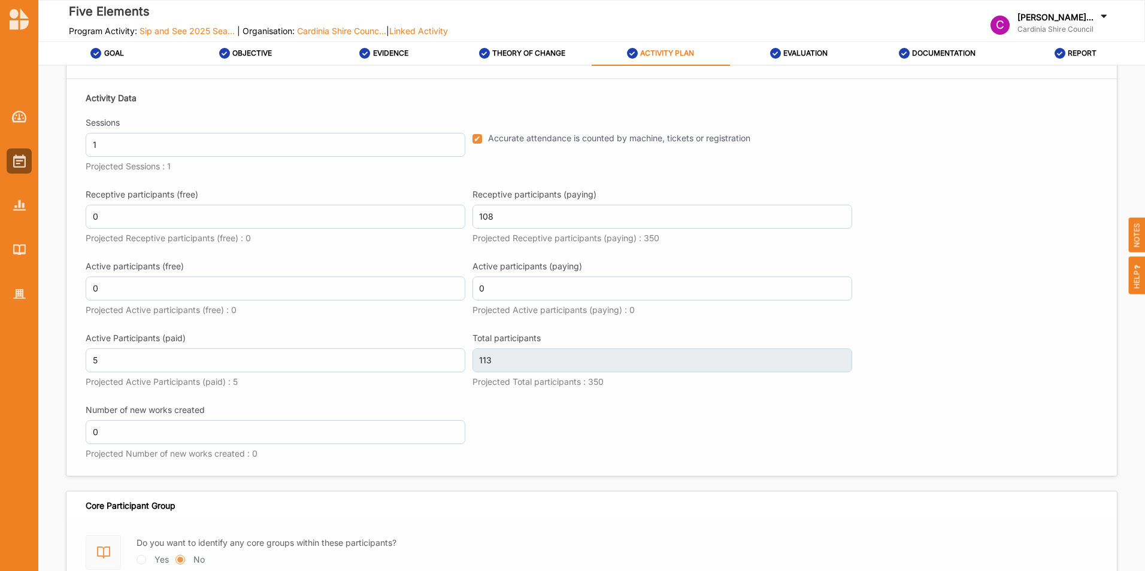
scroll to position [1622, 0]
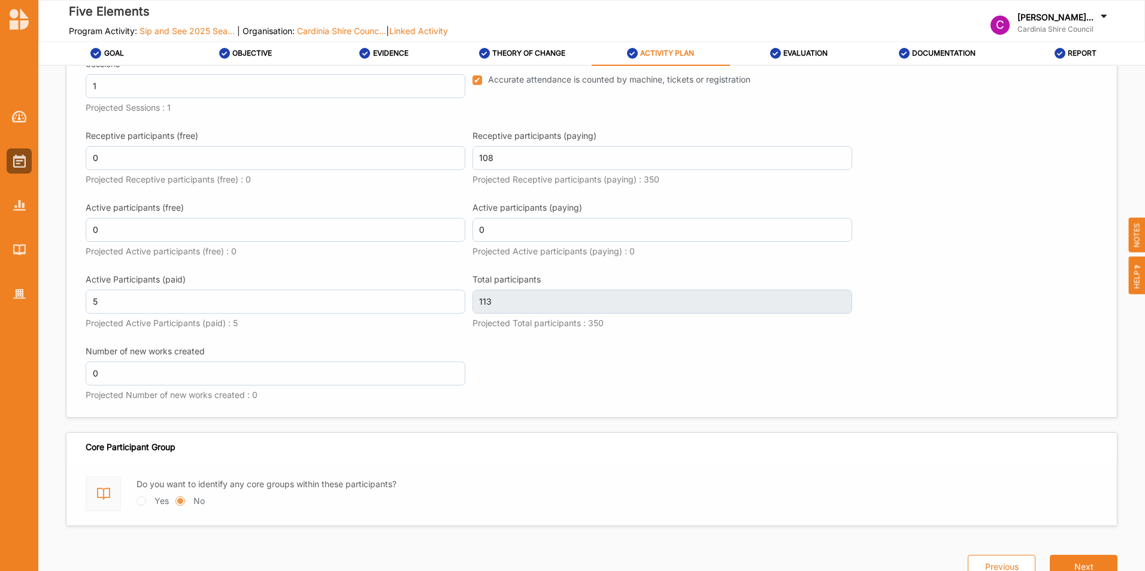
click at [932, 52] on label "DOCUMENTATION" at bounding box center [943, 54] width 63 height 10
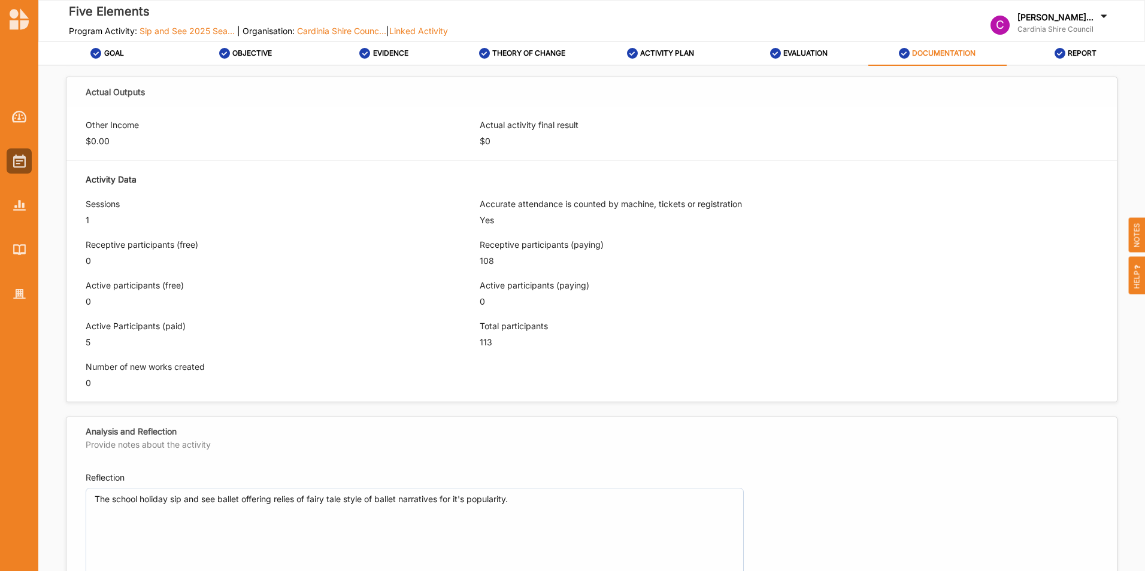
scroll to position [544, 0]
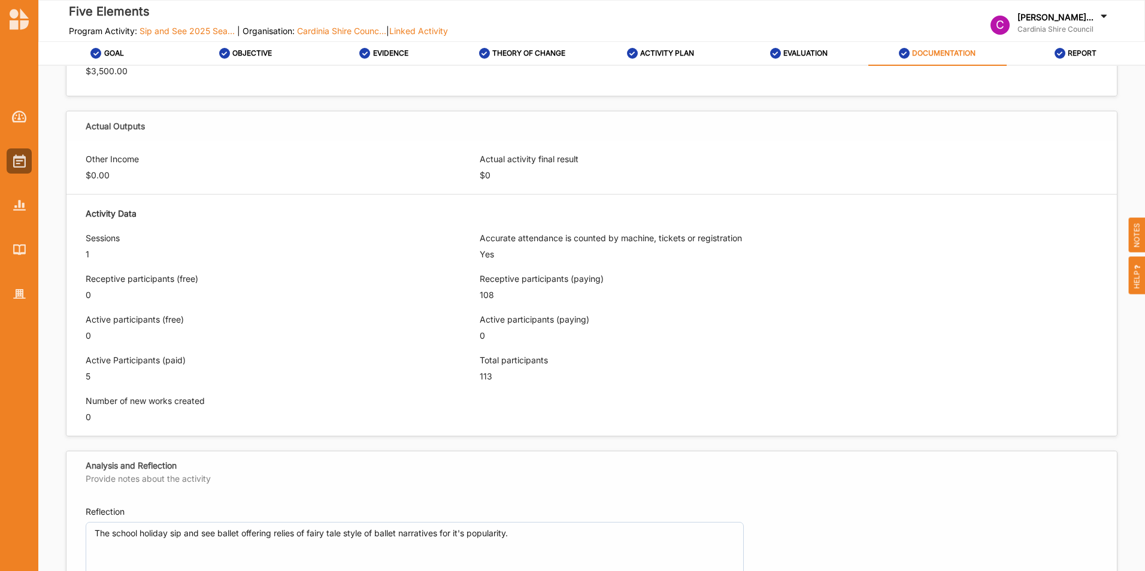
click at [1077, 54] on label "REPORT" at bounding box center [1082, 54] width 29 height 10
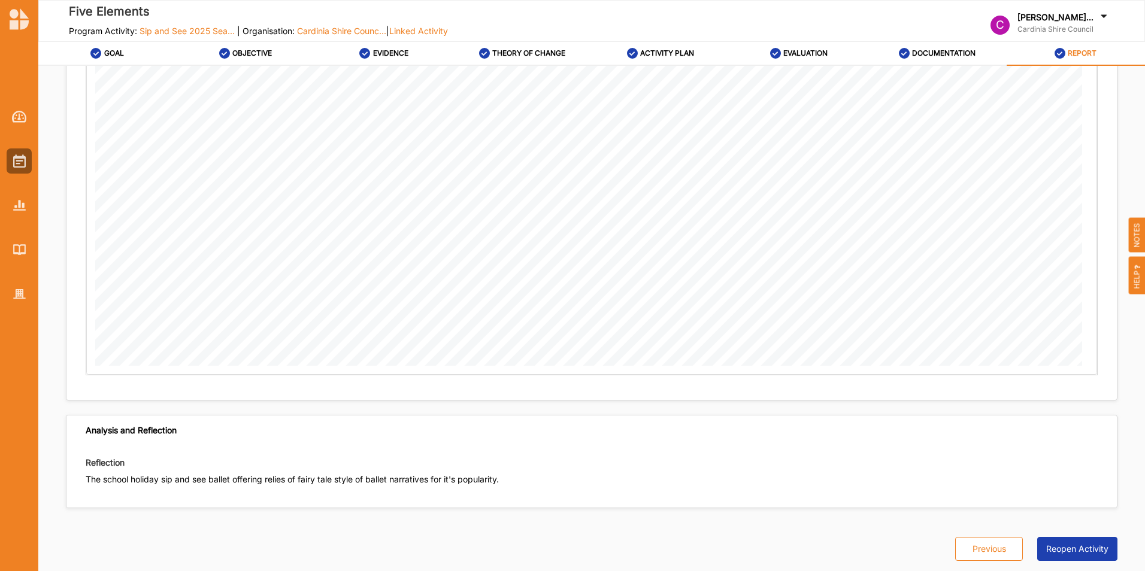
scroll to position [1914, 0]
drag, startPoint x: 92, startPoint y: 479, endPoint x: 631, endPoint y: 520, distance: 540.5
drag, startPoint x: 631, startPoint y: 520, endPoint x: 551, endPoint y: 477, distance: 90.6
click at [551, 477] on p "The school holiday sip and see ballet offering relies of fairy tale style of ba…" at bounding box center [465, 484] width 759 height 22
